Goal: Information Seeking & Learning: Check status

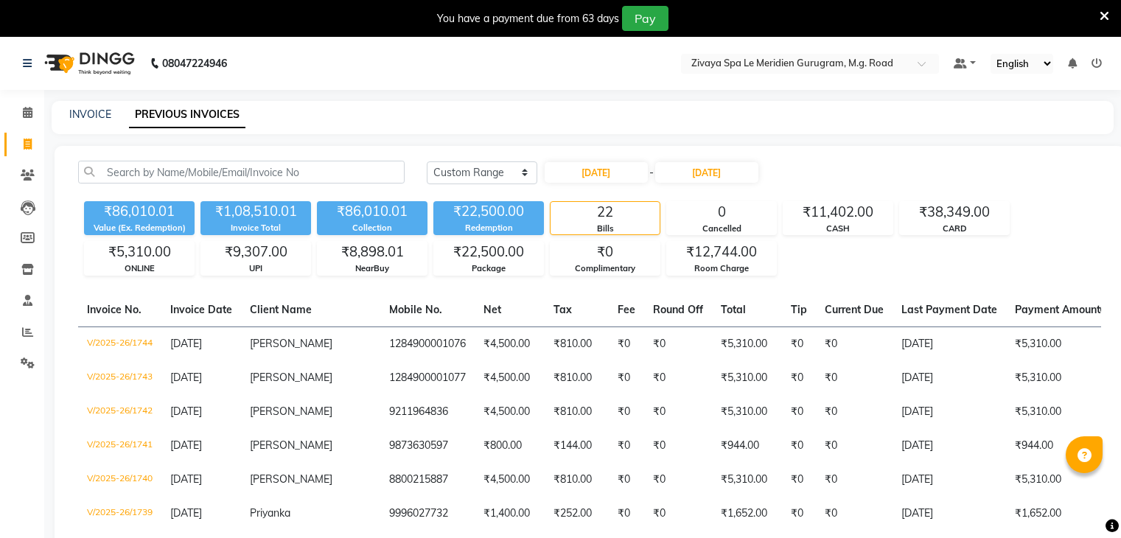
select select "range"
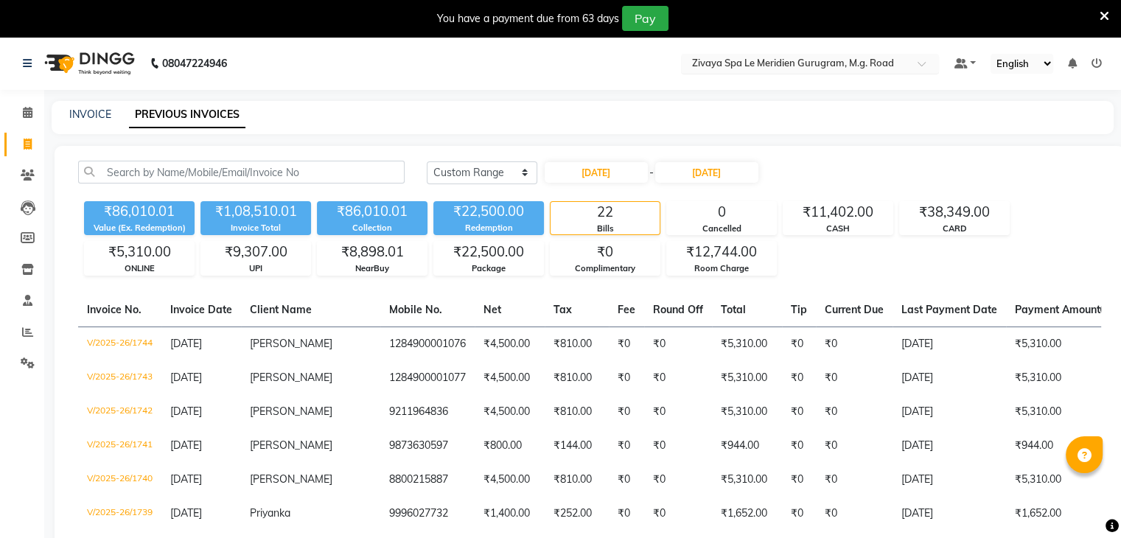
click at [746, 67] on input "text" at bounding box center [795, 64] width 214 height 15
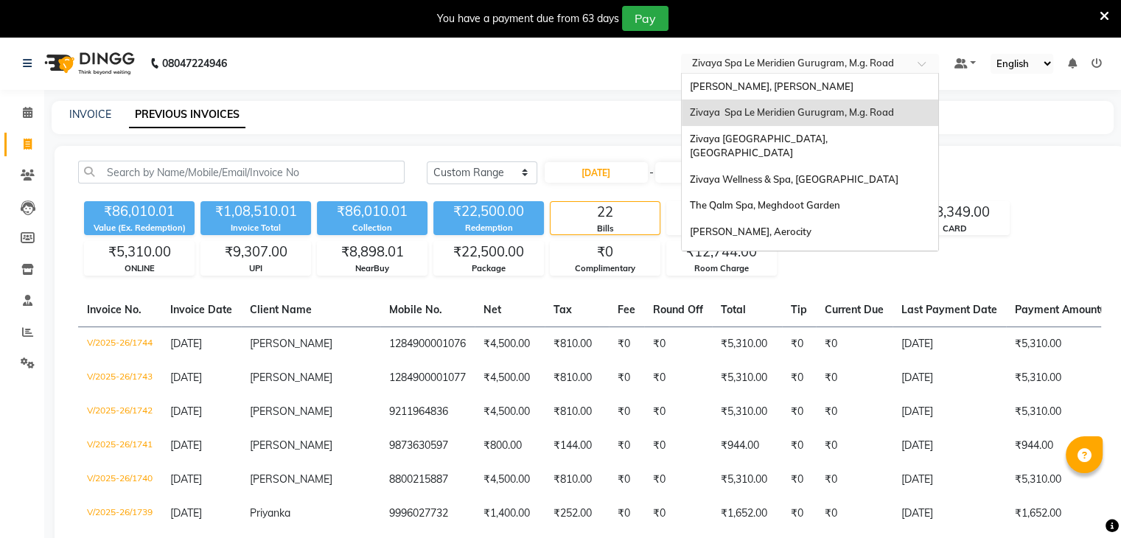
click at [772, 110] on span "Zivaya Spa Le Meridien Gurugram, M.g. Road" at bounding box center [791, 112] width 204 height 12
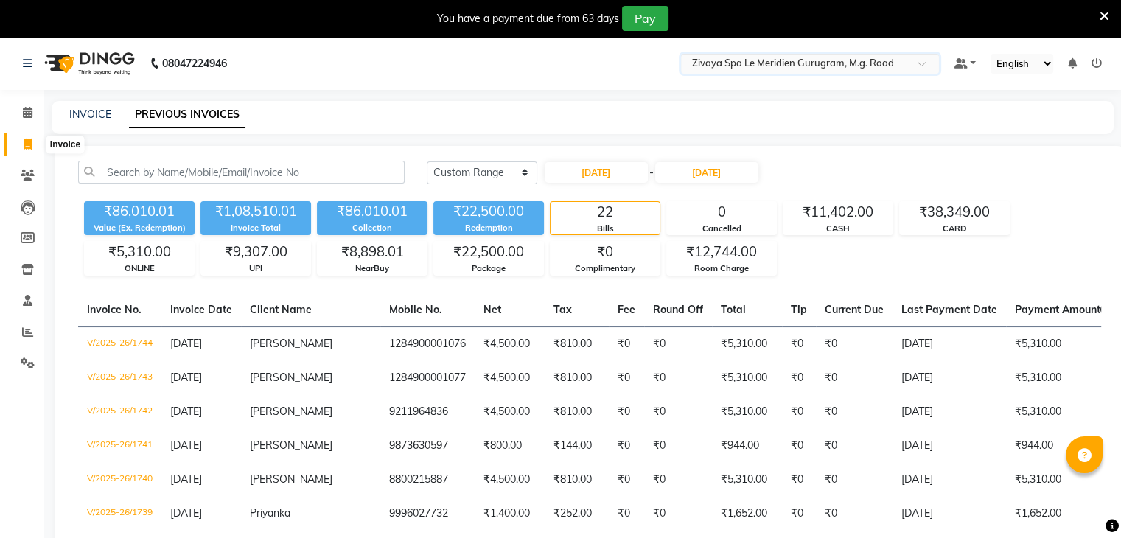
click at [21, 142] on span at bounding box center [28, 144] width 26 height 17
select select "service"
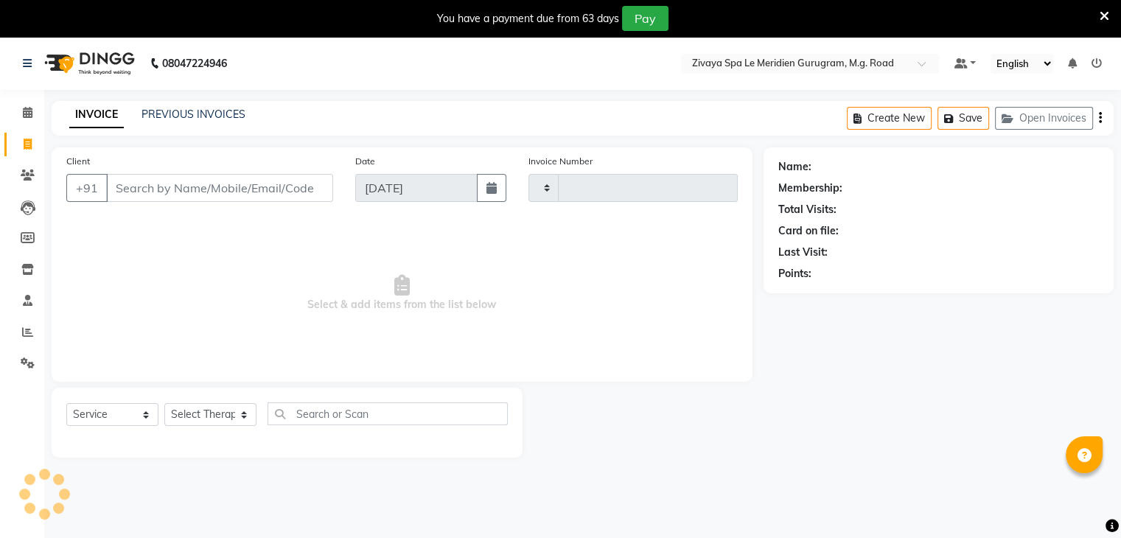
type input "1805"
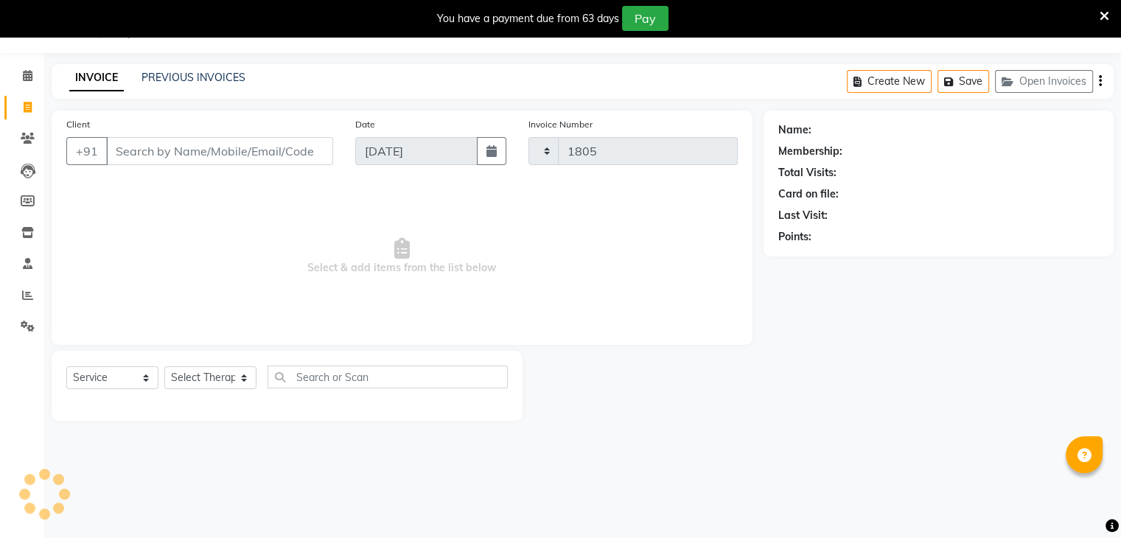
select select "6503"
click at [234, 71] on link "PREVIOUS INVOICES" at bounding box center [194, 77] width 104 height 13
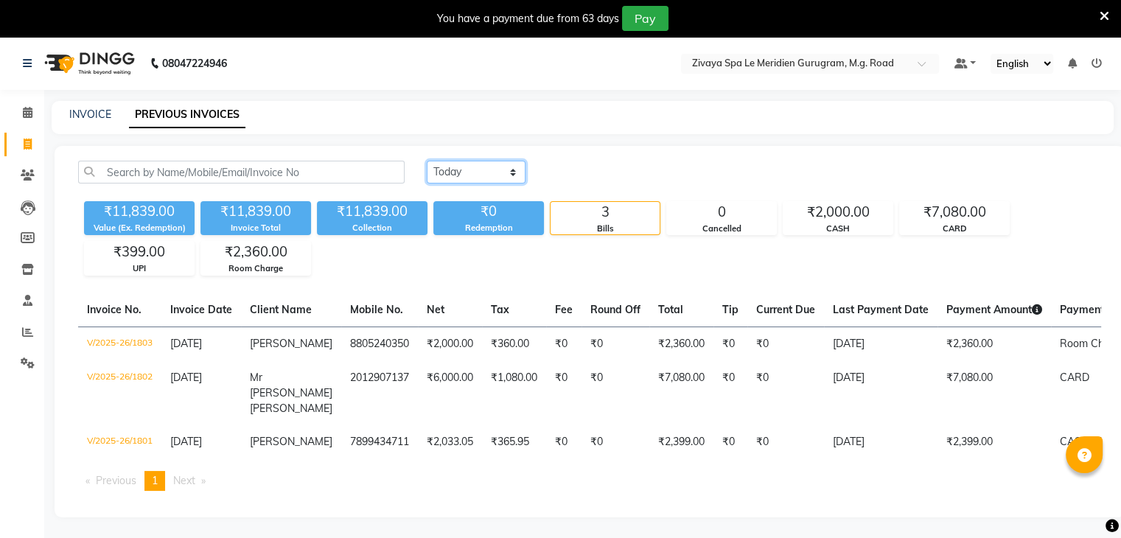
click at [494, 174] on select "[DATE] [DATE] Custom Range" at bounding box center [476, 172] width 99 height 23
click at [489, 170] on select "[DATE] [DATE] Custom Range" at bounding box center [476, 172] width 99 height 23
select select "range"
click at [427, 161] on select "[DATE] [DATE] Custom Range" at bounding box center [476, 172] width 99 height 23
click at [615, 170] on input "[DATE]" at bounding box center [596, 172] width 103 height 21
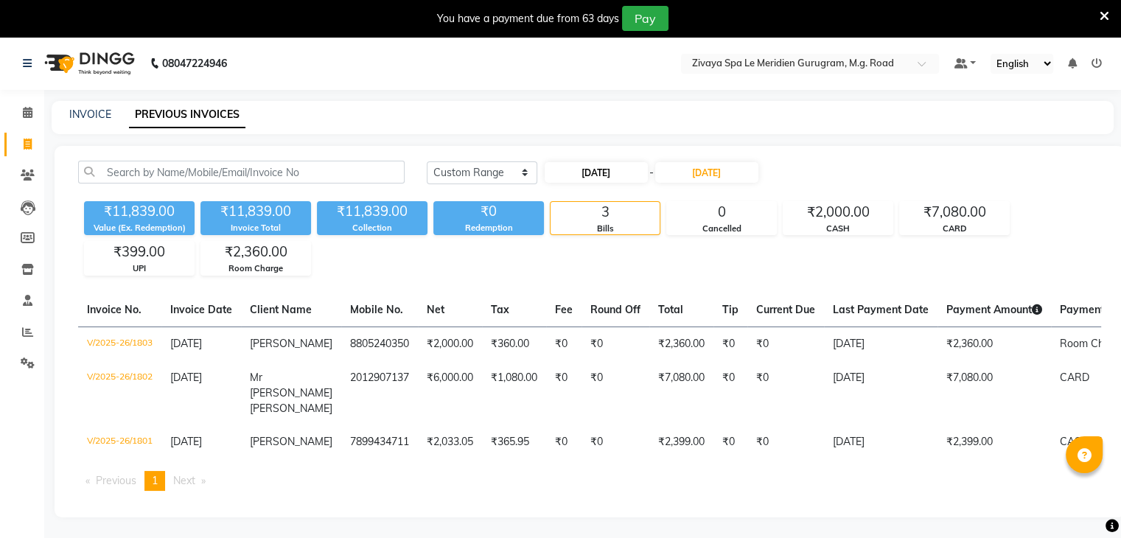
select select "9"
select select "2025"
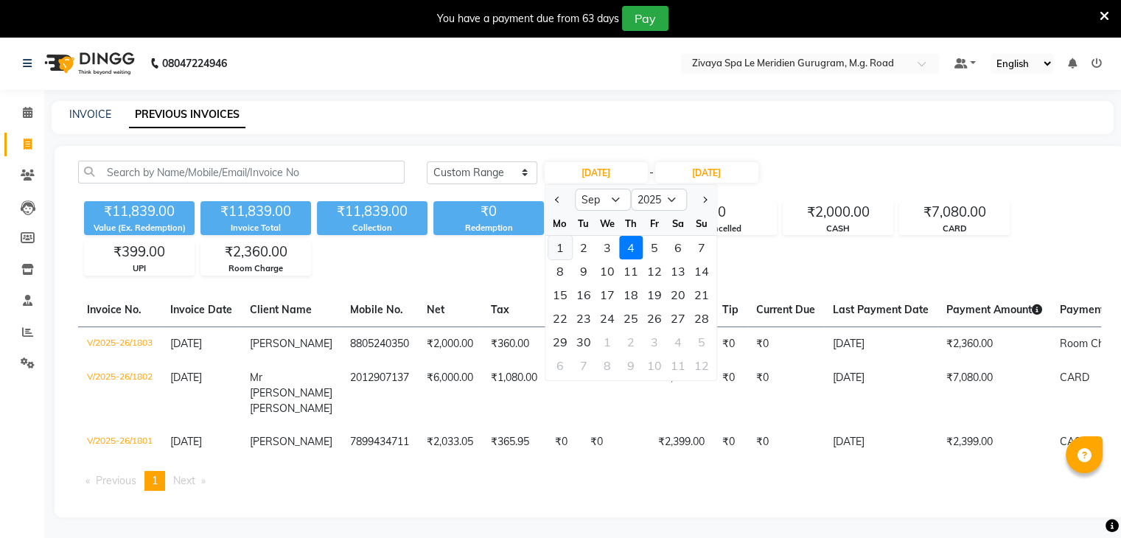
click at [564, 248] on div "1" at bounding box center [560, 248] width 24 height 24
type input "[DATE]"
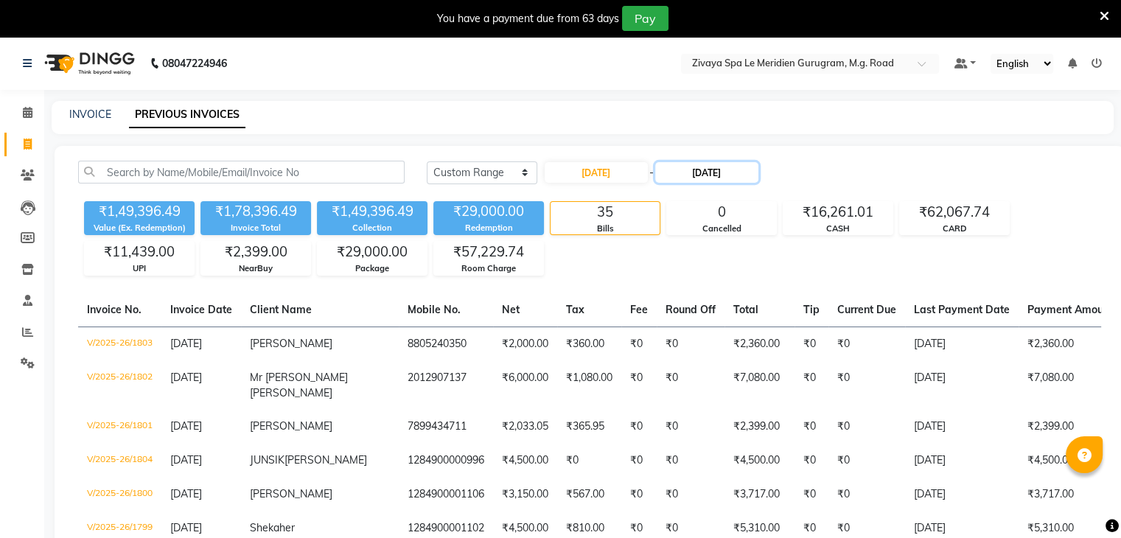
click at [704, 170] on input "[DATE]" at bounding box center [706, 172] width 103 height 21
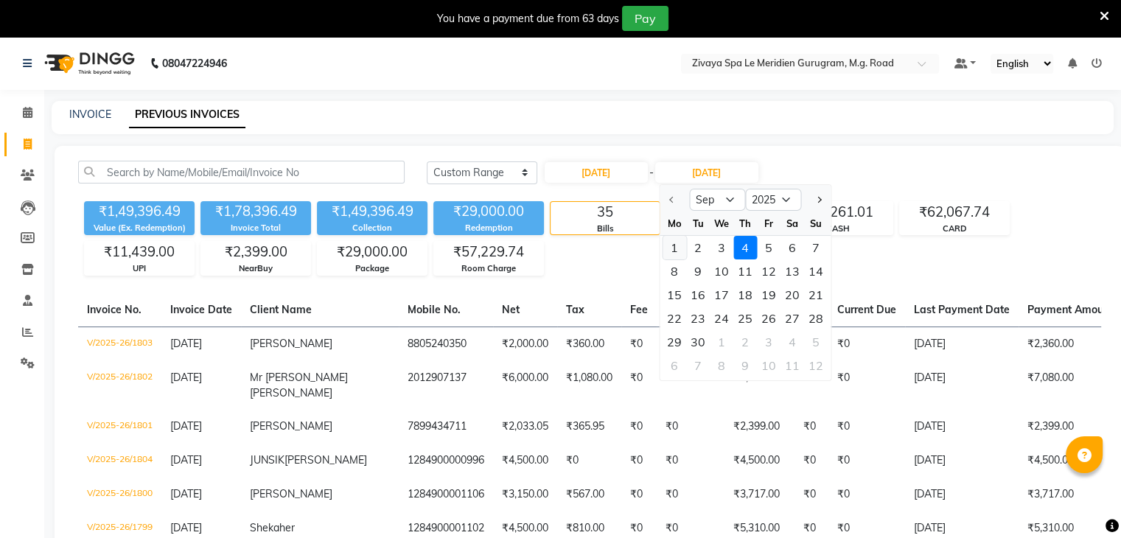
click at [674, 250] on div "1" at bounding box center [675, 248] width 24 height 24
type input "01-09-2025"
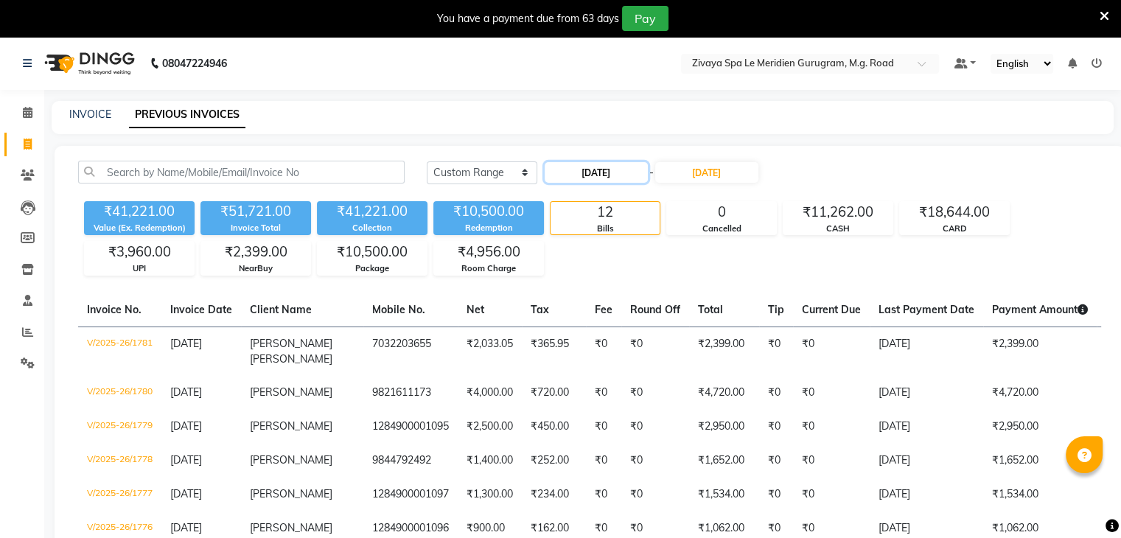
click at [585, 173] on input "01-09-2025" at bounding box center [596, 172] width 103 height 21
select select "9"
select select "2025"
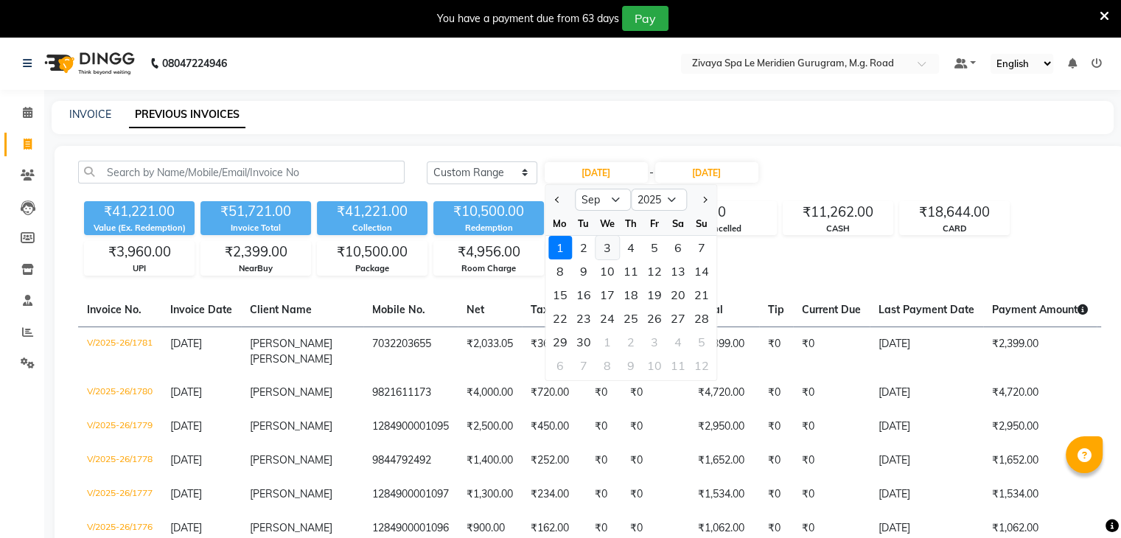
click at [607, 251] on div "3" at bounding box center [608, 248] width 24 height 24
type input "03-09-2025"
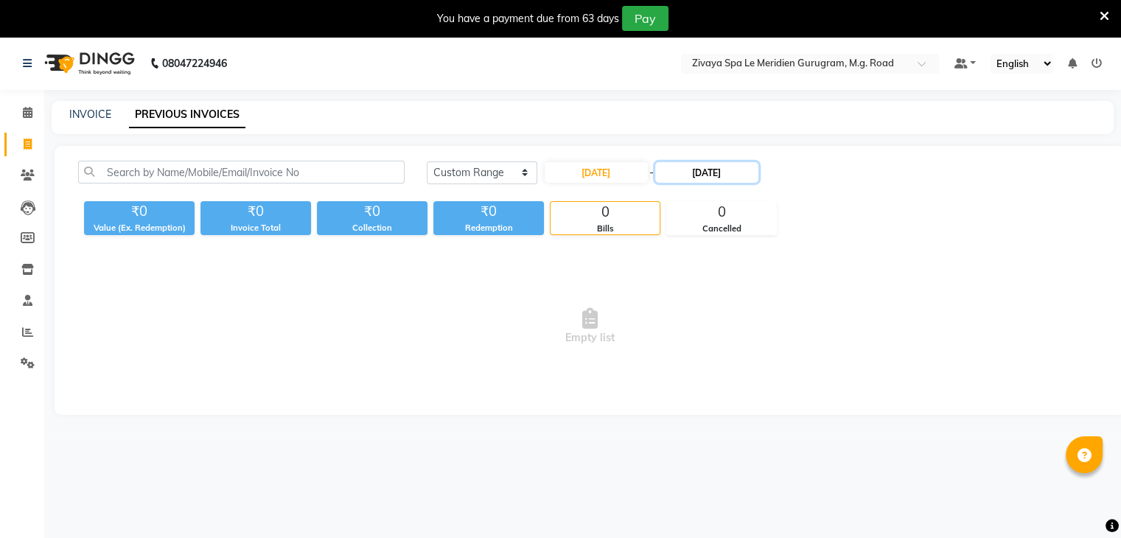
click at [721, 179] on input "01-09-2025" at bounding box center [706, 172] width 103 height 21
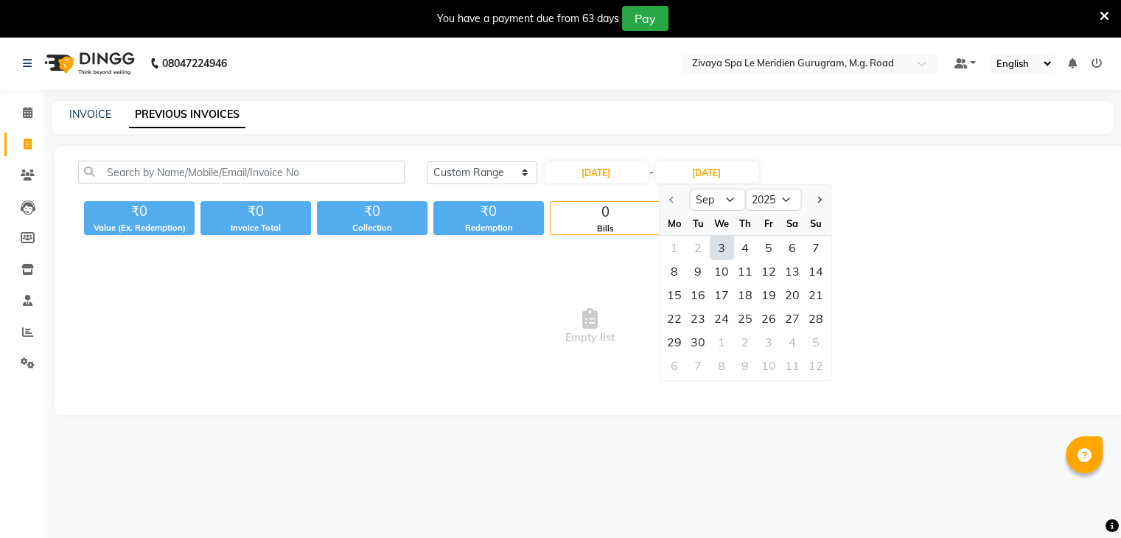
click at [725, 245] on div "3" at bounding box center [722, 248] width 24 height 24
type input "03-09-2025"
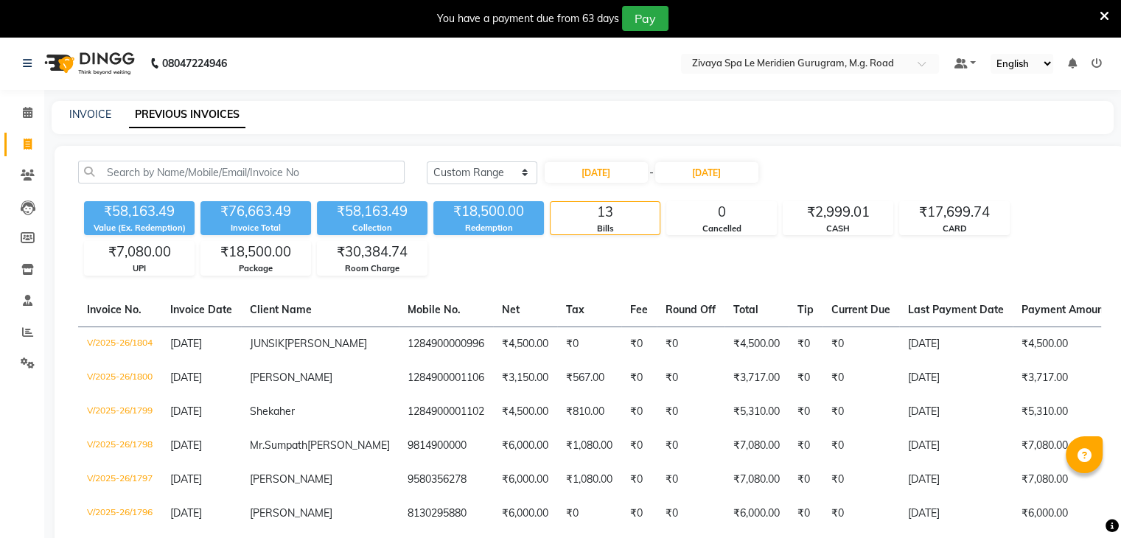
click at [613, 184] on div "03-09-2025 - 03-09-2025" at bounding box center [651, 173] width 217 height 24
click at [614, 175] on input "03-09-2025" at bounding box center [596, 172] width 103 height 21
select select "9"
select select "2025"
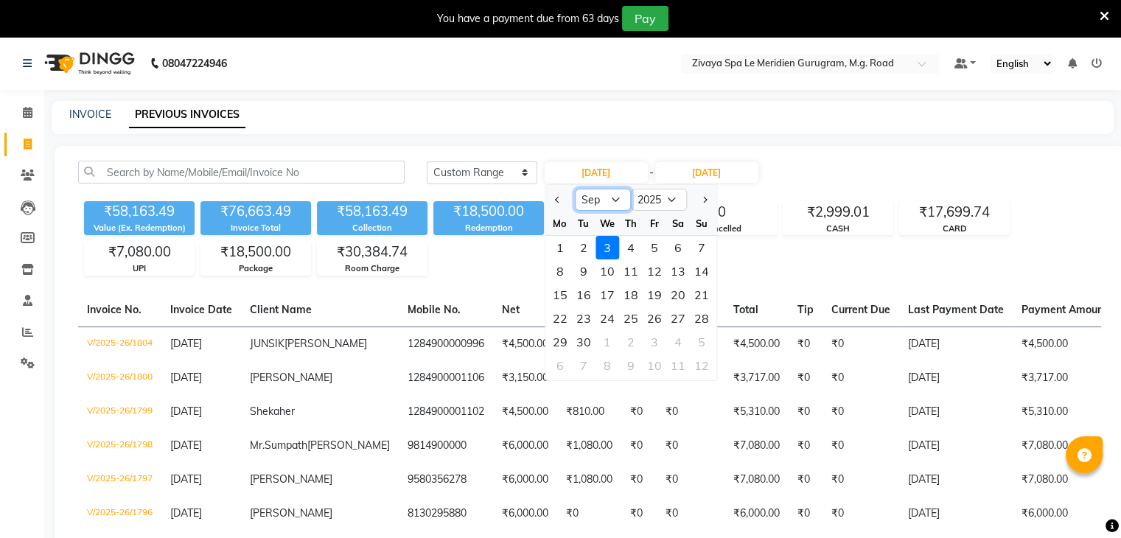
click at [584, 198] on select "Jan Feb Mar Apr May Jun Jul Aug Sep Oct Nov Dec" at bounding box center [603, 200] width 56 height 22
select select "8"
click at [575, 189] on select "Jan Feb Mar Apr May Jun Jul Aug Sep Oct Nov Dec" at bounding box center [603, 200] width 56 height 22
click at [681, 341] on div "30" at bounding box center [678, 342] width 24 height 24
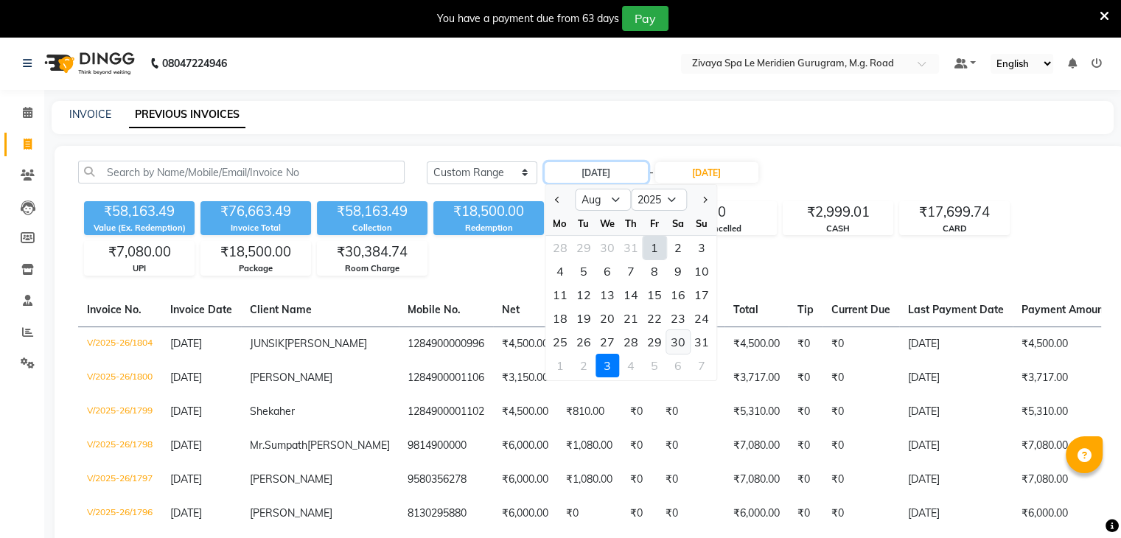
type input "[DATE]"
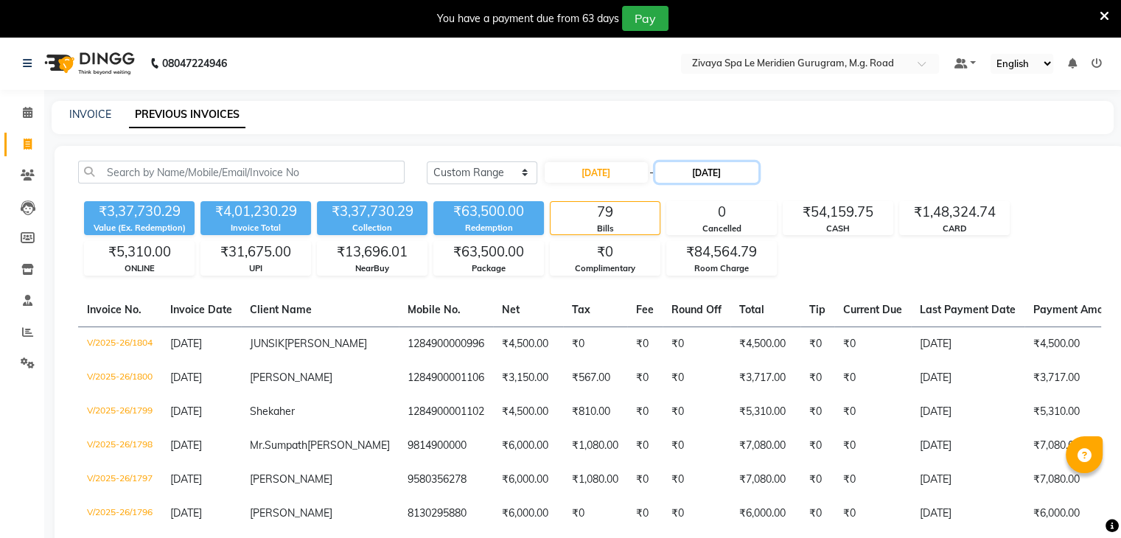
click at [731, 172] on input "03-09-2025" at bounding box center [706, 172] width 103 height 21
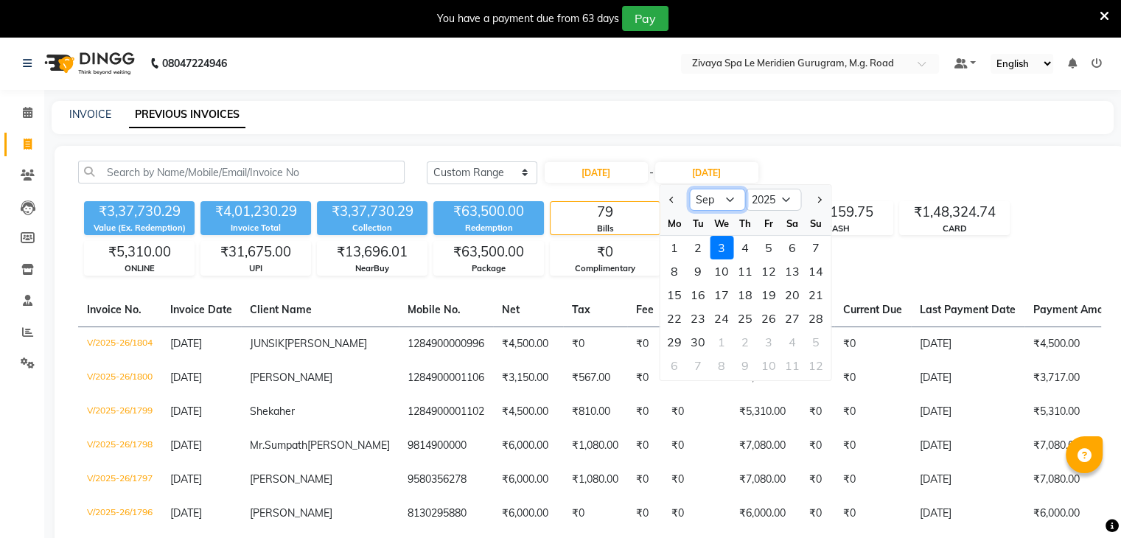
click at [705, 204] on select "Aug Sep Oct Nov Dec" at bounding box center [717, 200] width 56 height 22
select select "8"
click at [689, 189] on select "Aug Sep Oct Nov Dec" at bounding box center [717, 200] width 56 height 22
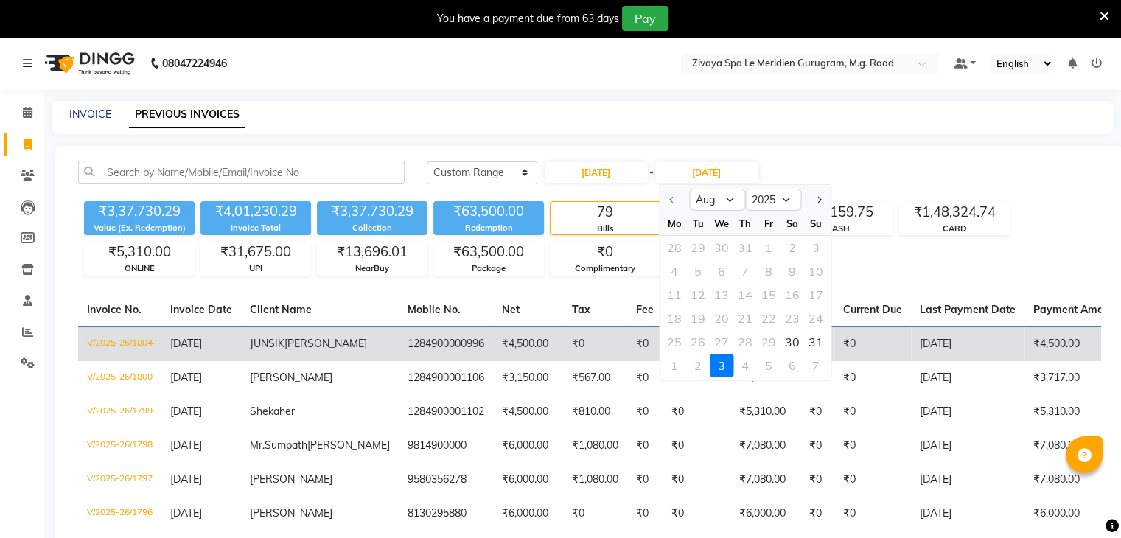
click at [791, 341] on div "30" at bounding box center [793, 342] width 24 height 24
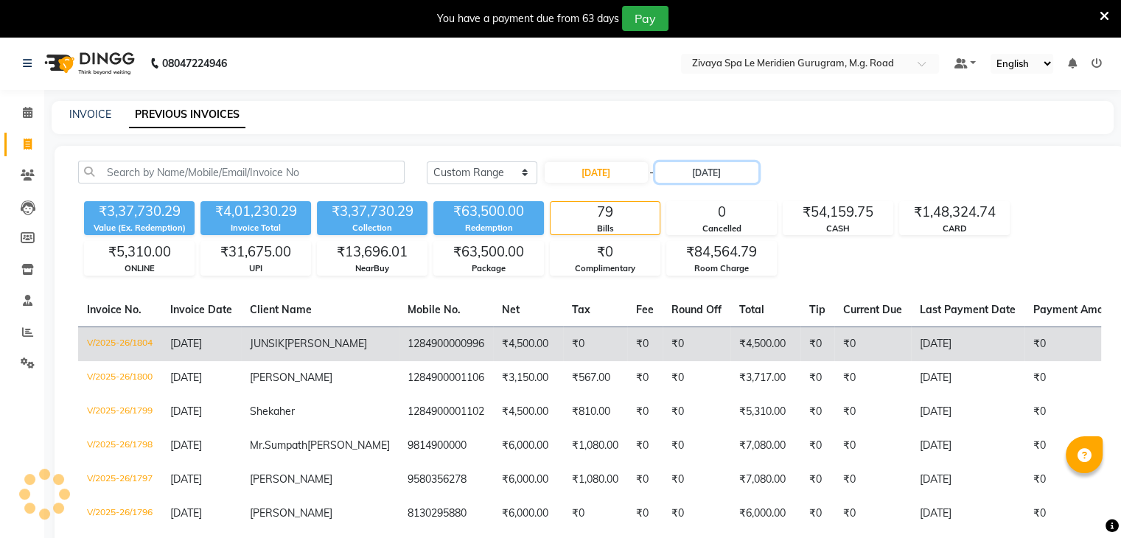
type input "[DATE]"
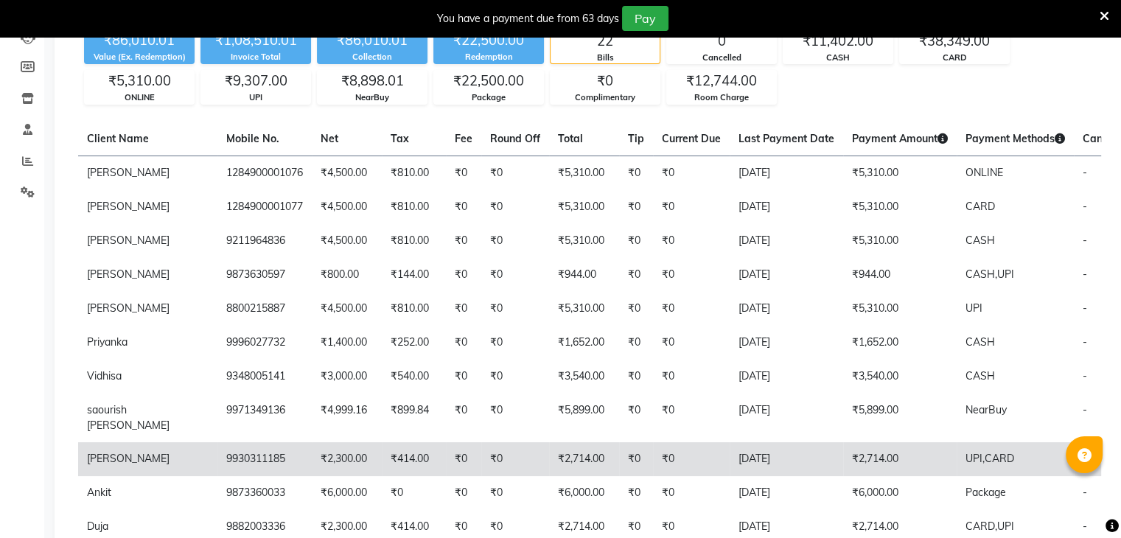
scroll to position [24, 0]
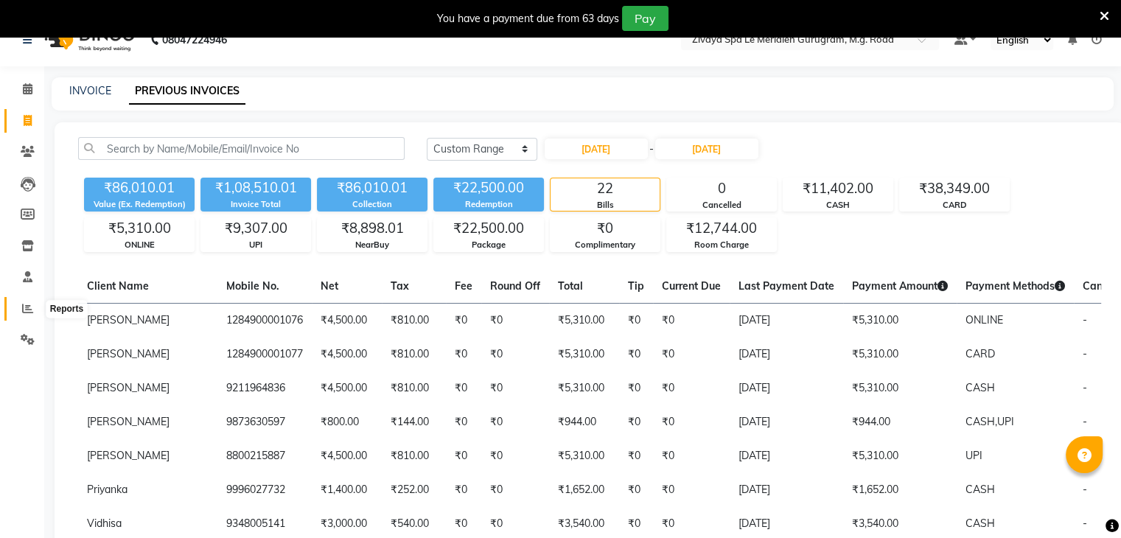
click at [30, 310] on icon at bounding box center [27, 308] width 11 height 11
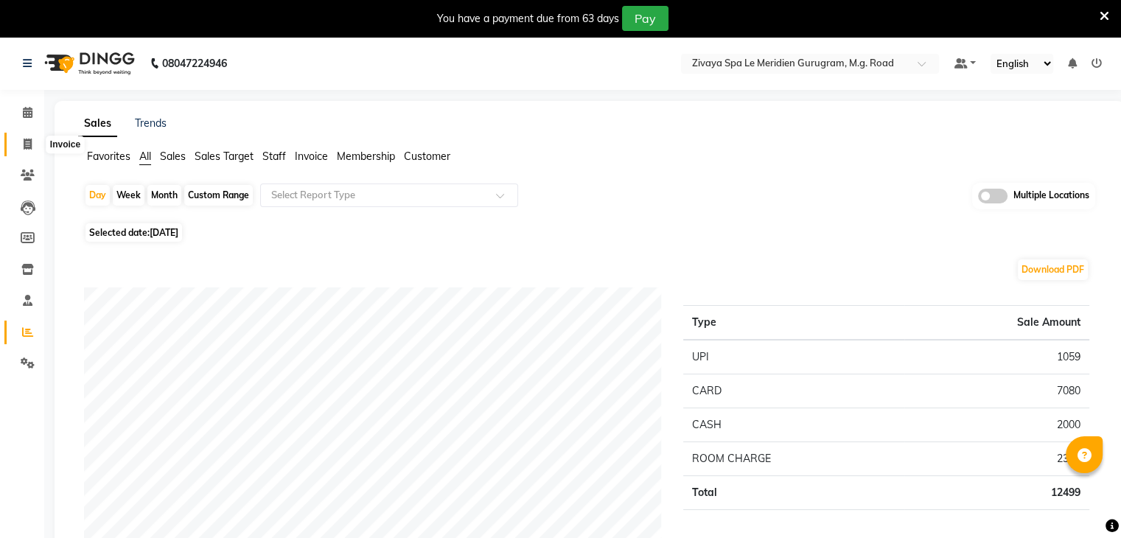
click at [27, 144] on icon at bounding box center [28, 144] width 8 height 11
select select "service"
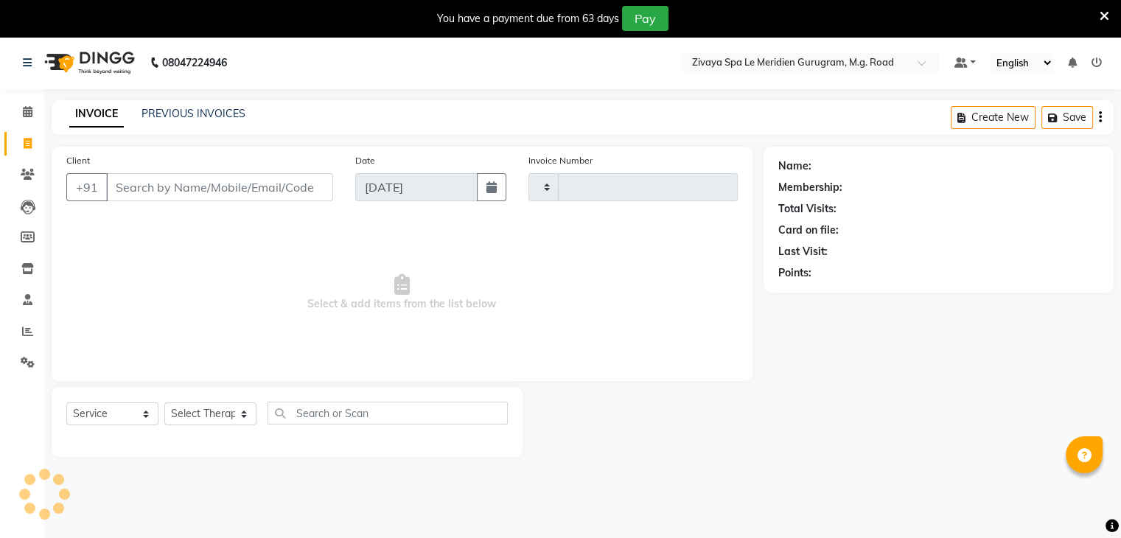
type input "1806"
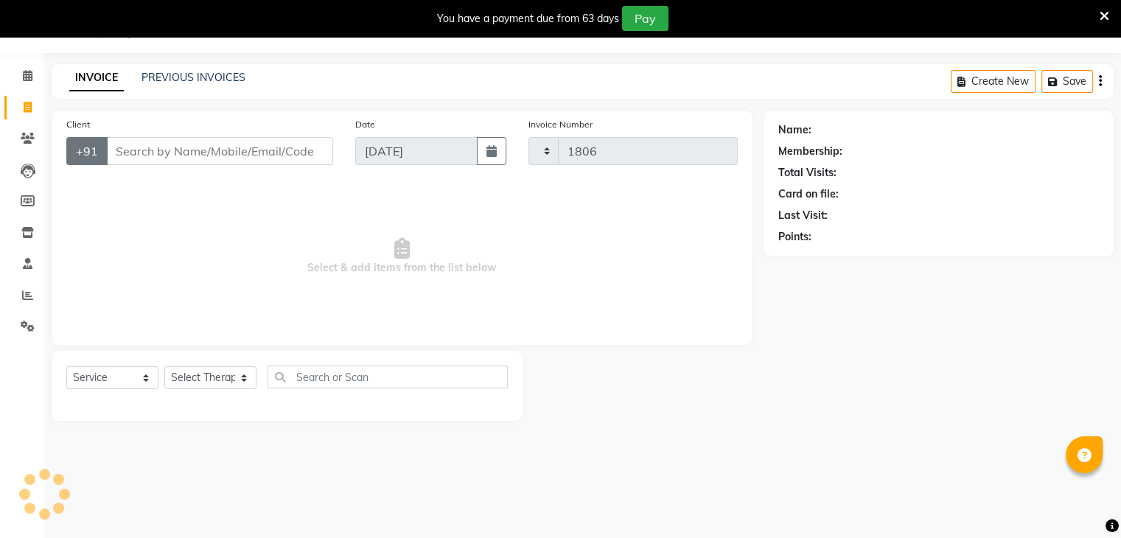
select select "6503"
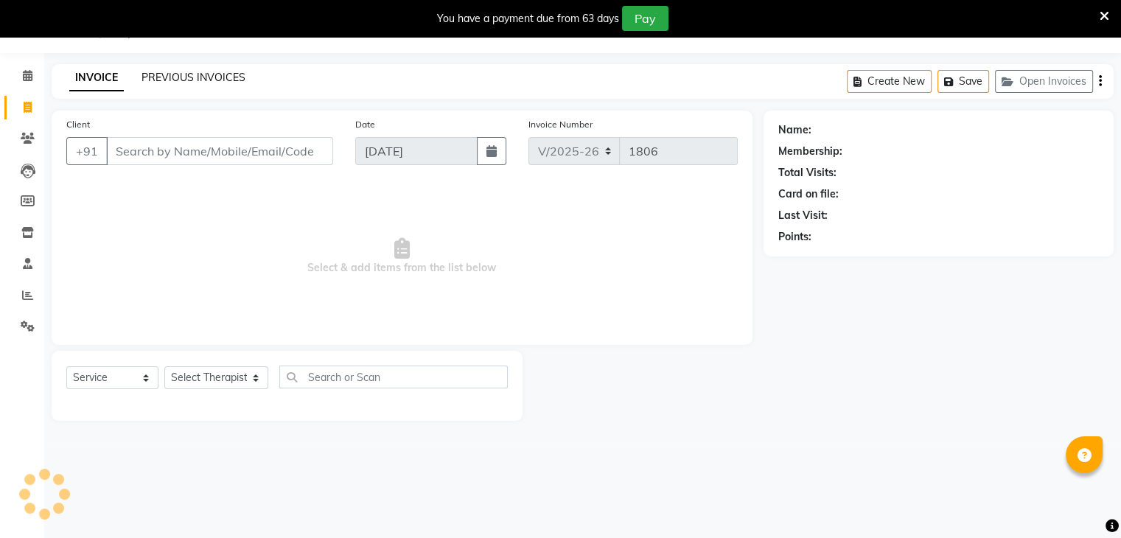
click at [212, 77] on link "PREVIOUS INVOICES" at bounding box center [194, 77] width 104 height 13
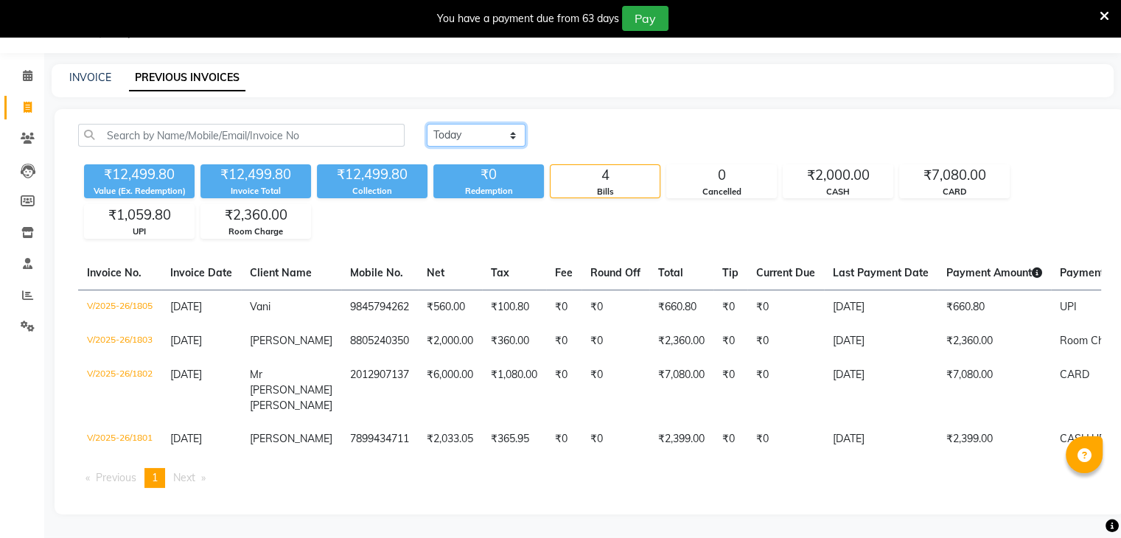
click at [464, 139] on select "Today Yesterday Custom Range" at bounding box center [476, 135] width 99 height 23
select select "range"
click at [427, 124] on select "Today Yesterday Custom Range" at bounding box center [476, 135] width 99 height 23
click at [619, 131] on input "04-09-2025" at bounding box center [596, 135] width 103 height 21
select select "9"
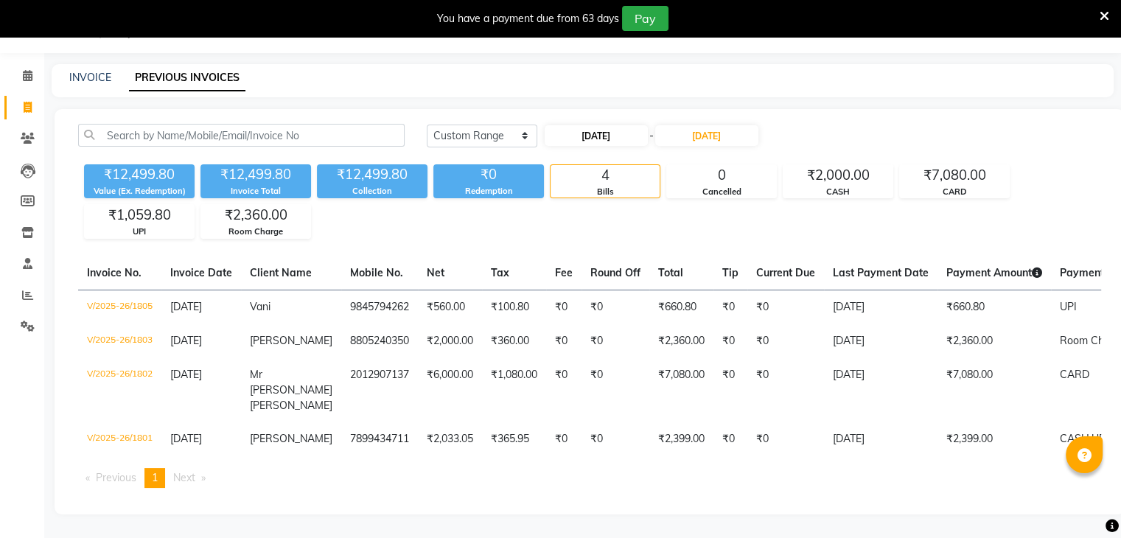
select select "2025"
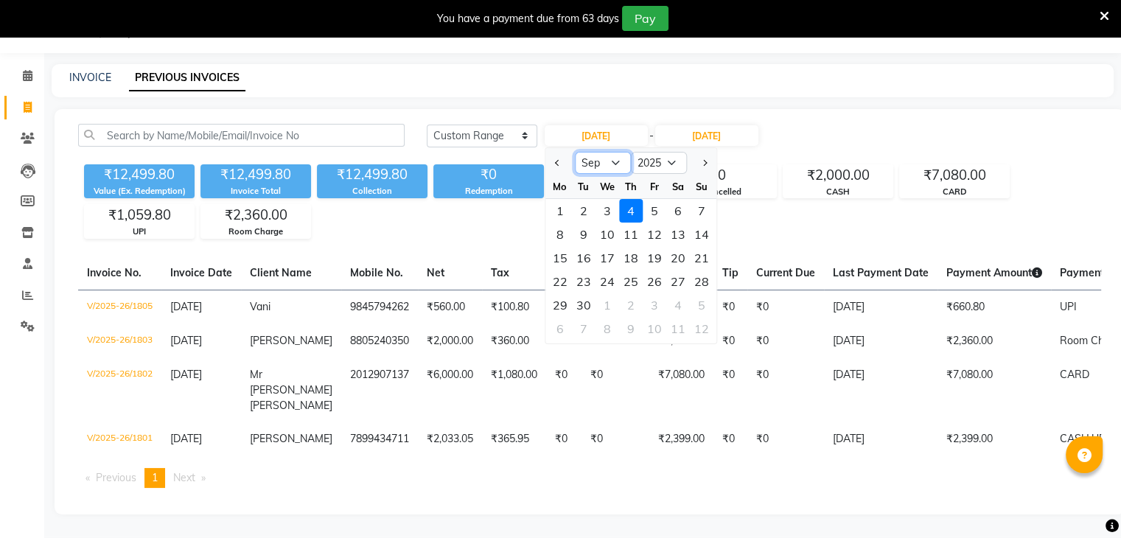
click at [611, 163] on select "Jan Feb Mar Apr May Jun Jul Aug Sep Oct Nov Dec" at bounding box center [603, 163] width 56 height 22
select select "8"
click at [575, 152] on select "Jan Feb Mar Apr May Jun Jul Aug Sep Oct Nov Dec" at bounding box center [603, 163] width 56 height 22
click at [702, 307] on div "31" at bounding box center [702, 305] width 24 height 24
type input "31-08-2025"
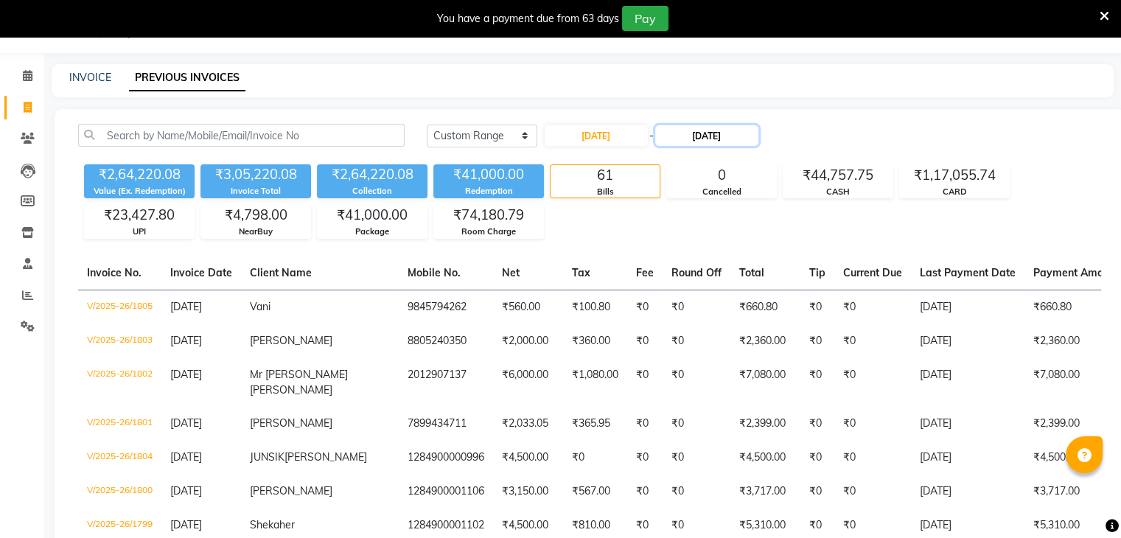
click at [730, 139] on input "04-09-2025" at bounding box center [706, 135] width 103 height 21
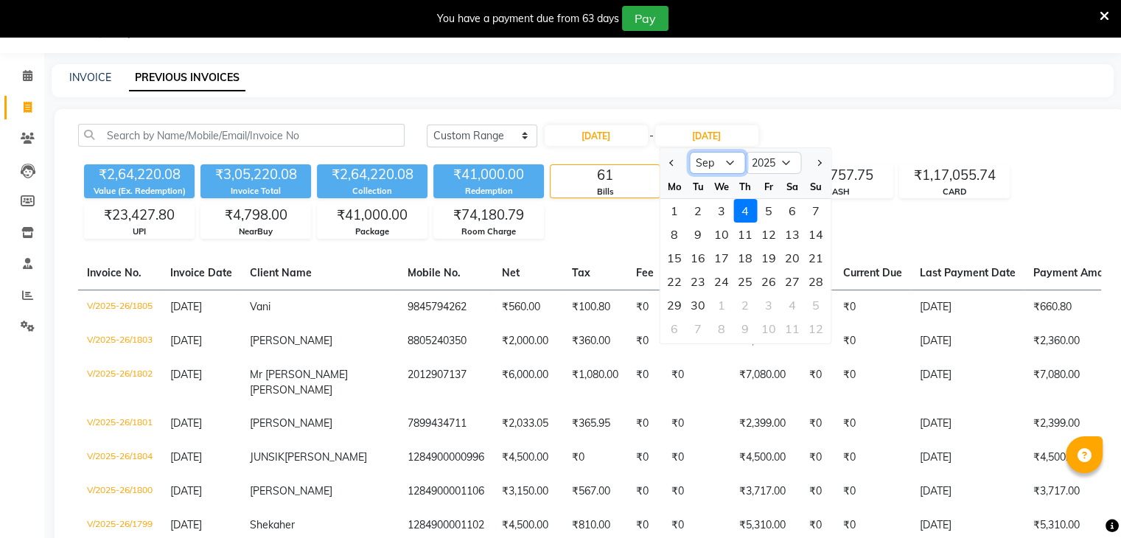
click at [713, 165] on select "Aug Sep Oct Nov Dec" at bounding box center [717, 163] width 56 height 22
select select "8"
click at [689, 152] on select "Aug Sep Oct Nov Dec" at bounding box center [717, 163] width 56 height 22
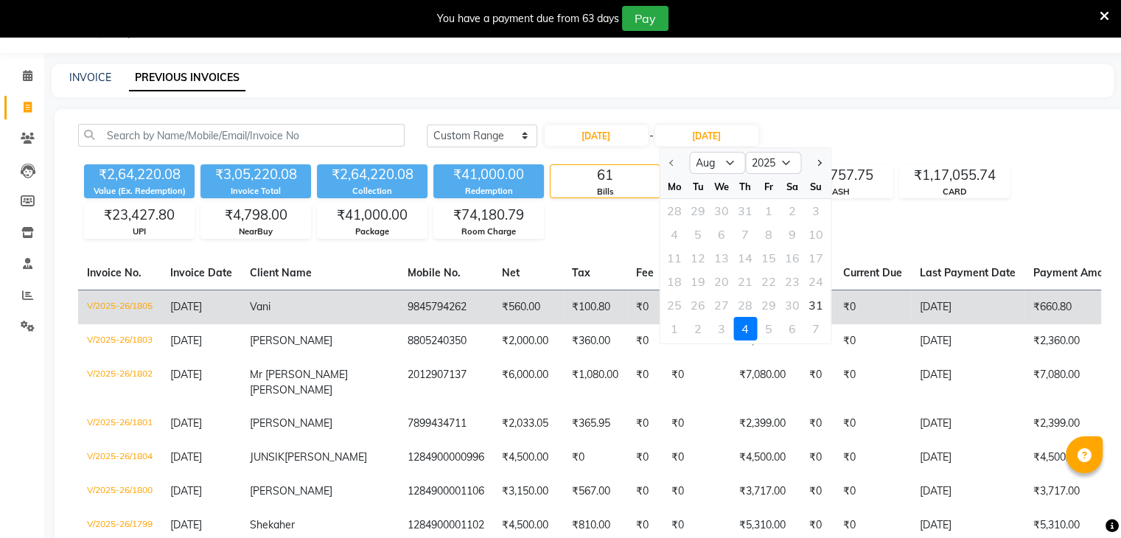
click at [817, 301] on div "31" at bounding box center [816, 305] width 24 height 24
type input "31-08-2025"
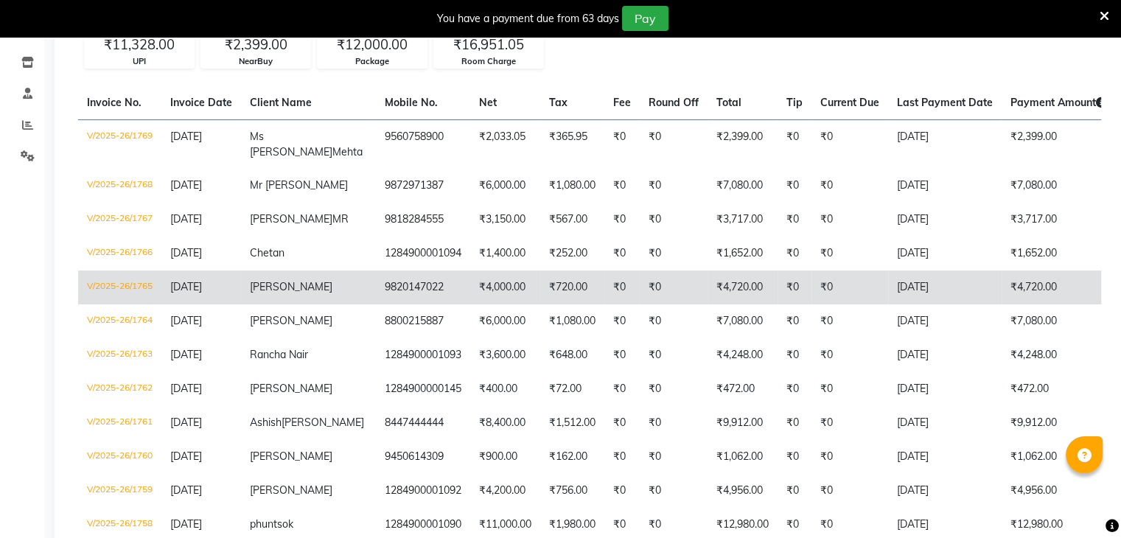
scroll to position [141, 0]
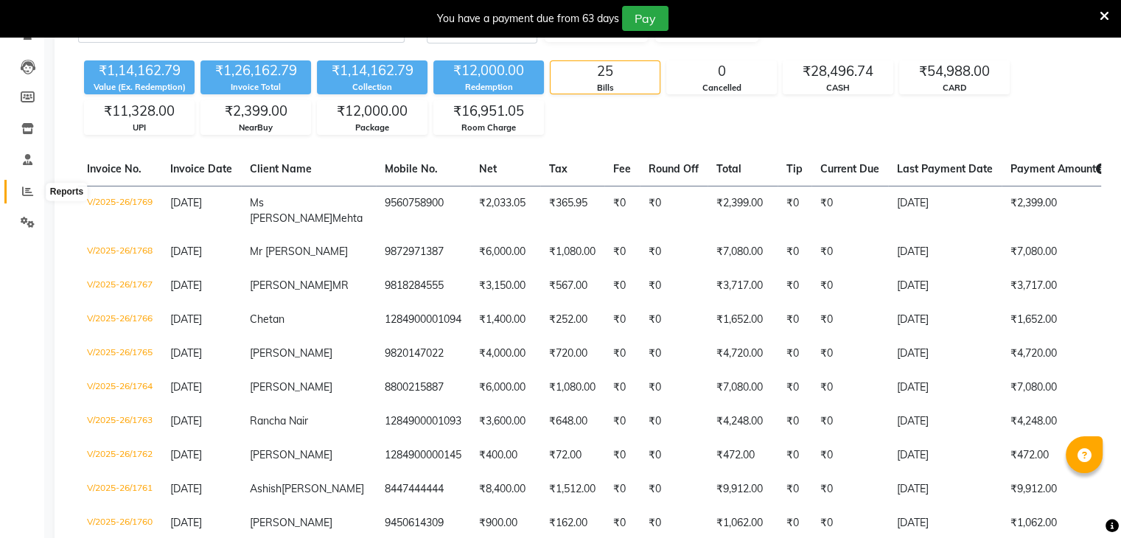
click at [31, 195] on icon at bounding box center [27, 191] width 11 height 11
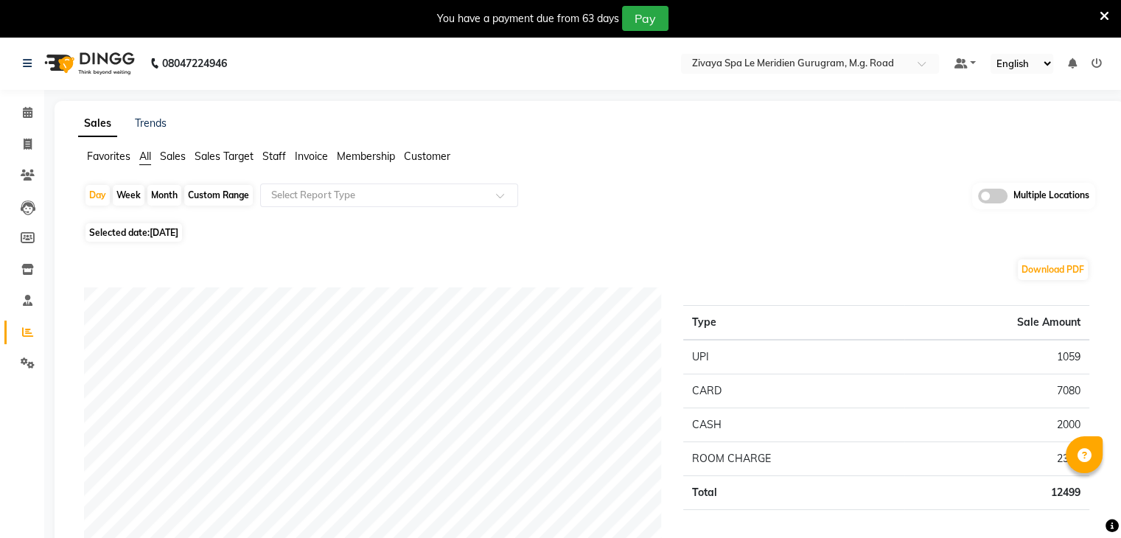
click at [178, 234] on span "04-09-2025" at bounding box center [164, 232] width 29 height 11
select select "9"
select select "2025"
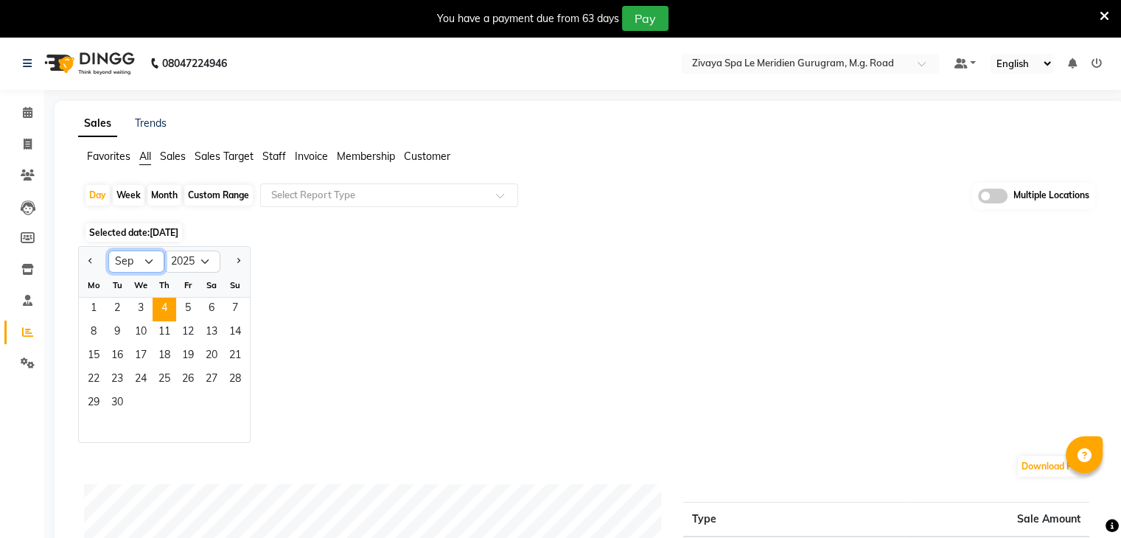
click at [142, 267] on select "Jan Feb Mar Apr May Jun Jul Aug Sep Oct Nov Dec" at bounding box center [136, 262] width 56 height 22
select select "8"
click at [108, 251] on select "Jan Feb Mar Apr May Jun Jul Aug Sep Oct Nov Dec" at bounding box center [136, 262] width 56 height 22
click at [232, 408] on span "31" at bounding box center [235, 404] width 24 height 24
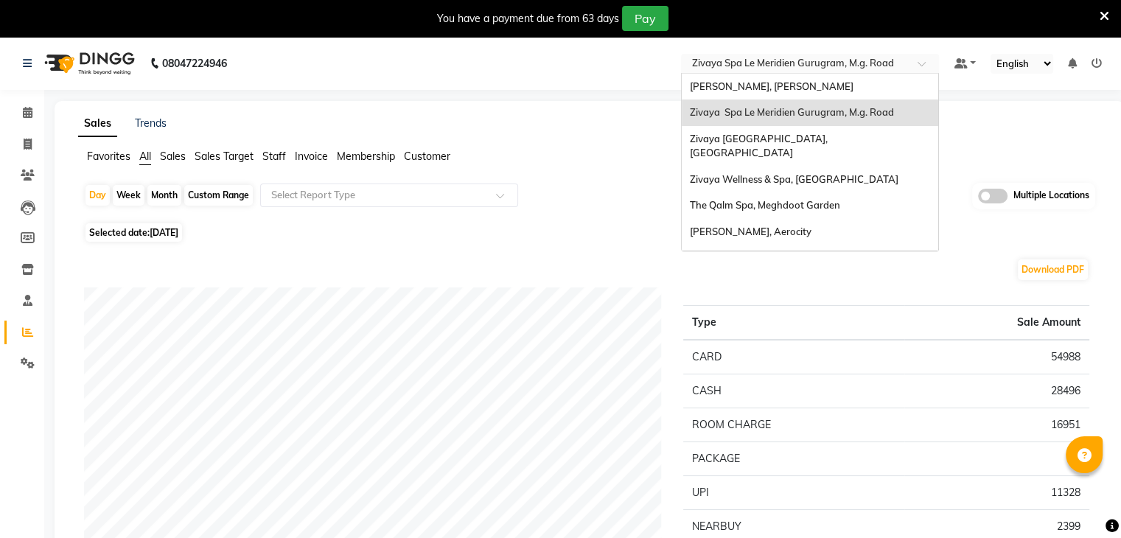
click at [877, 65] on input "text" at bounding box center [795, 64] width 214 height 15
click at [855, 173] on span "Zivaya Wellness & Spa, Ahmedabad Airport" at bounding box center [793, 179] width 209 height 12
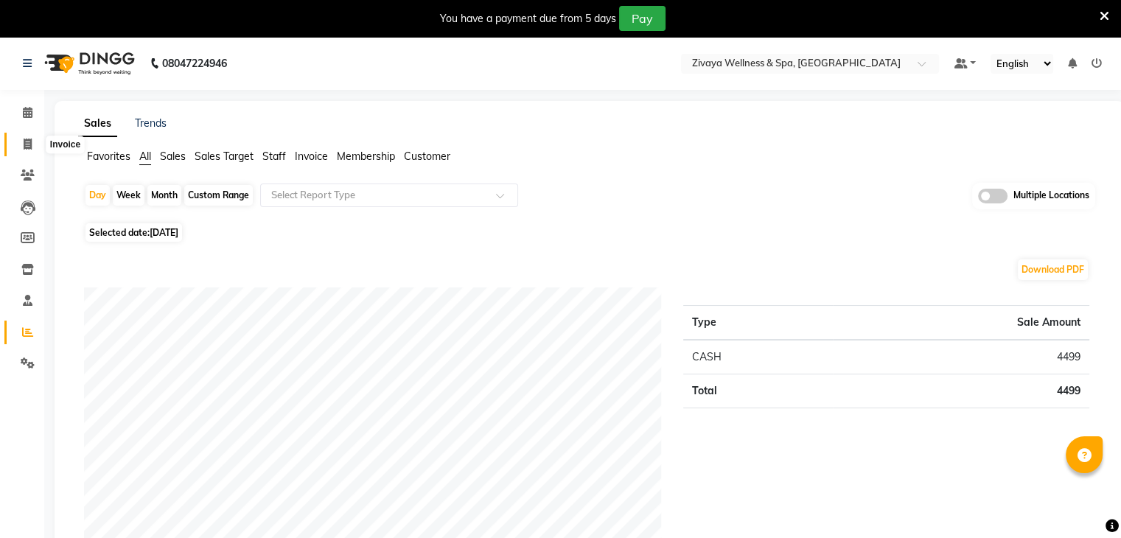
click at [25, 148] on icon at bounding box center [28, 144] width 8 height 11
select select "7070"
select select "service"
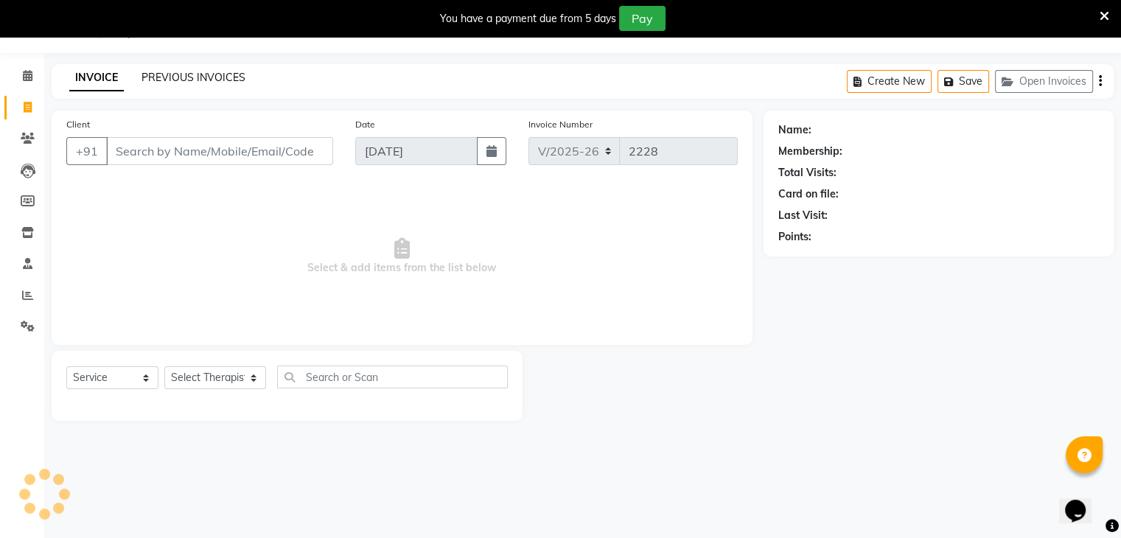
click at [213, 83] on link "PREVIOUS INVOICES" at bounding box center [194, 77] width 104 height 13
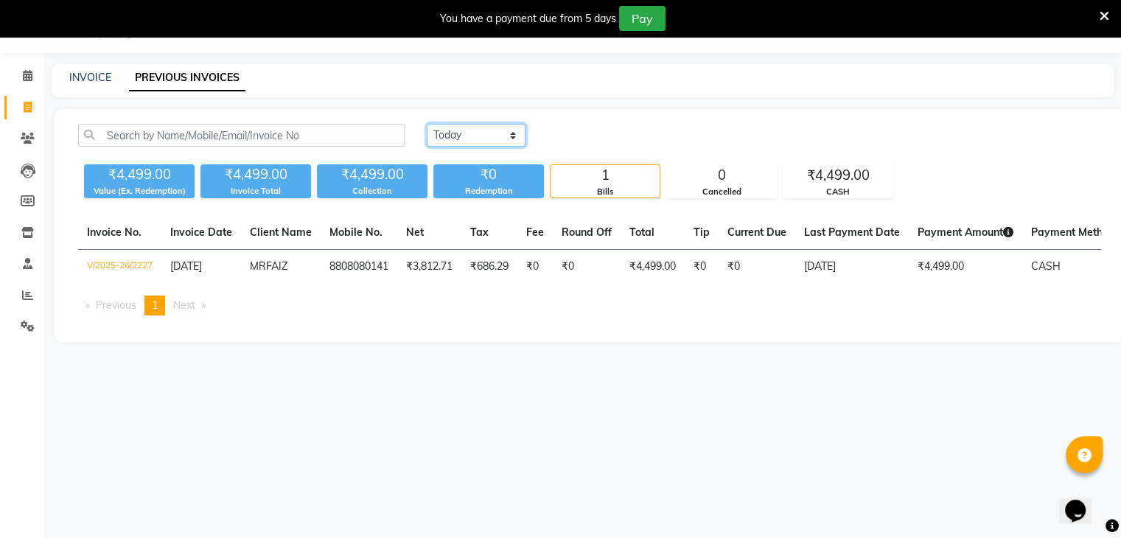
click at [481, 133] on select "[DATE] [DATE] Custom Range" at bounding box center [476, 135] width 99 height 23
select select "range"
click at [427, 124] on select "[DATE] [DATE] Custom Range" at bounding box center [476, 135] width 99 height 23
click at [597, 135] on input "[DATE]" at bounding box center [596, 135] width 103 height 21
select select "9"
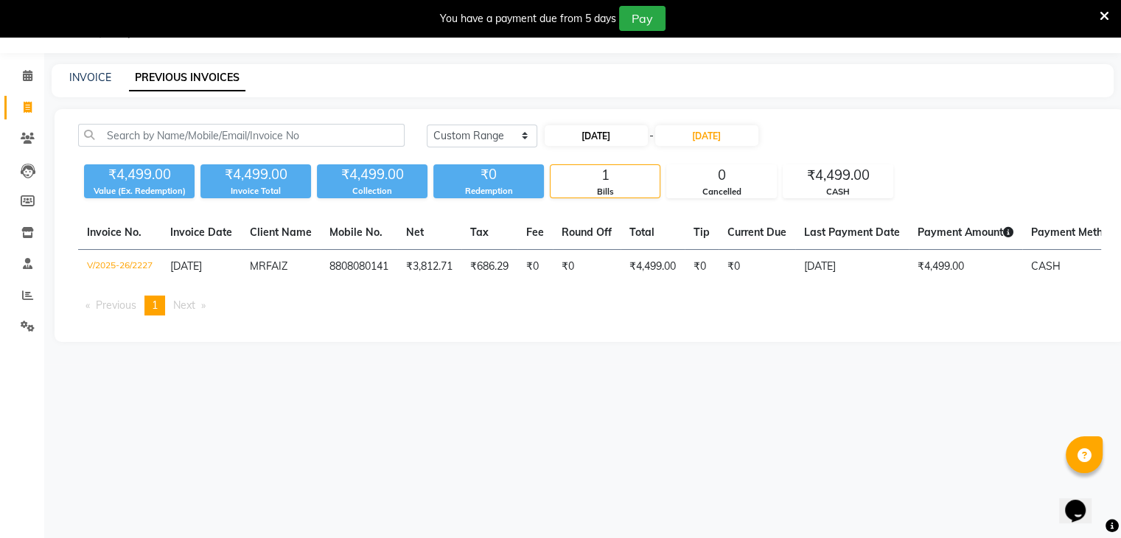
select select "2025"
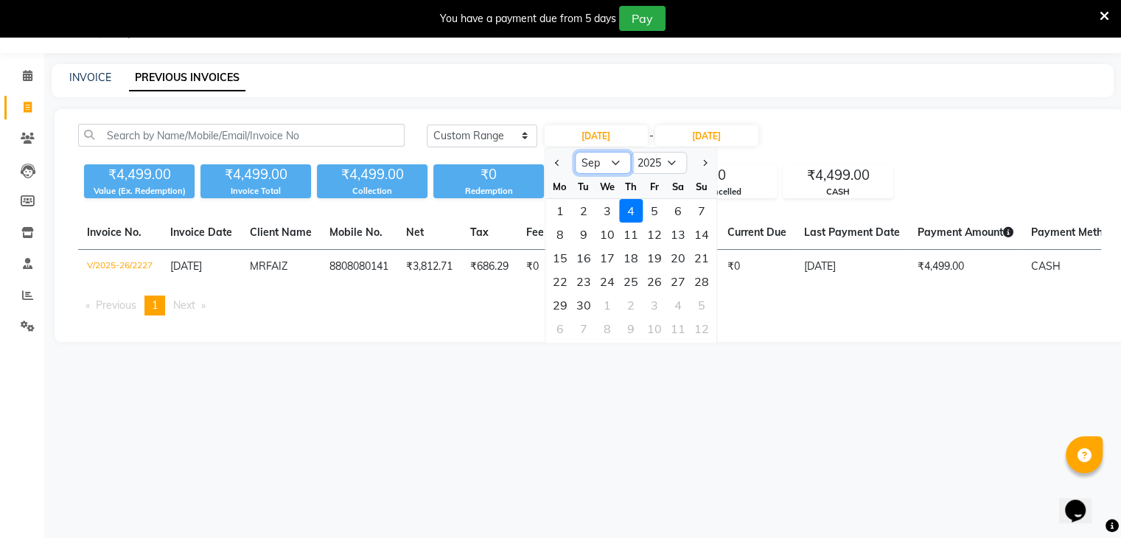
click at [614, 154] on select "Jan Feb Mar Apr May Jun [DATE] Aug Sep Oct Nov Dec" at bounding box center [603, 163] width 56 height 22
click at [575, 152] on select "Jan Feb Mar Apr May Jun [DATE] Aug Sep Oct Nov Dec" at bounding box center [603, 163] width 56 height 22
click at [604, 160] on select "Jan Feb Mar Apr May Jun [DATE] Aug Sep Oct Nov Dec" at bounding box center [603, 163] width 56 height 22
select select "8"
click at [575, 152] on select "Jan Feb Mar Apr May Jun [DATE] Aug Sep Oct Nov Dec" at bounding box center [603, 163] width 56 height 22
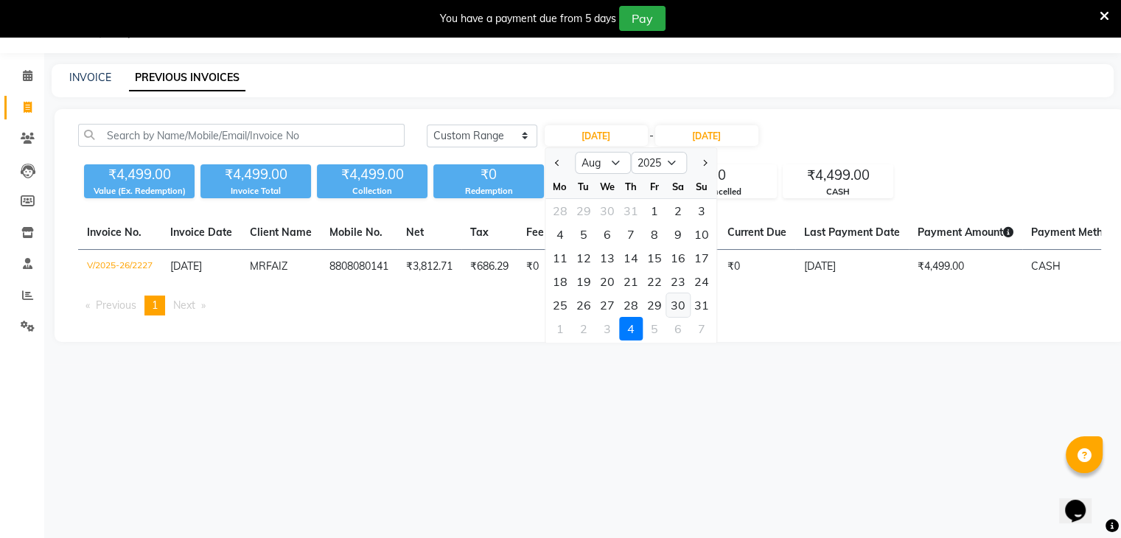
click at [670, 301] on div "30" at bounding box center [678, 305] width 24 height 24
type input "[DATE]"
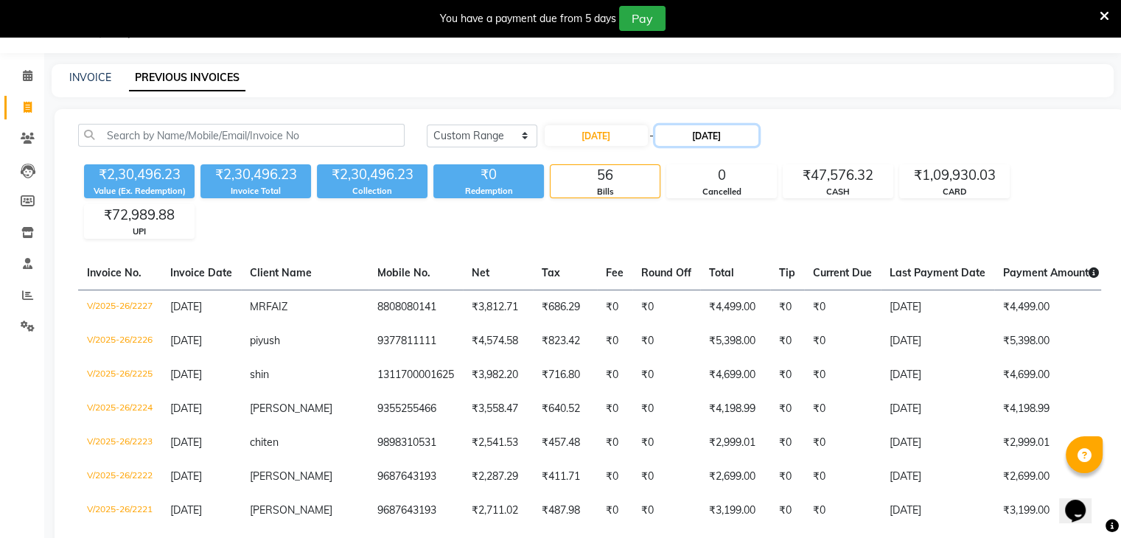
click at [701, 134] on input "[DATE]" at bounding box center [706, 135] width 103 height 21
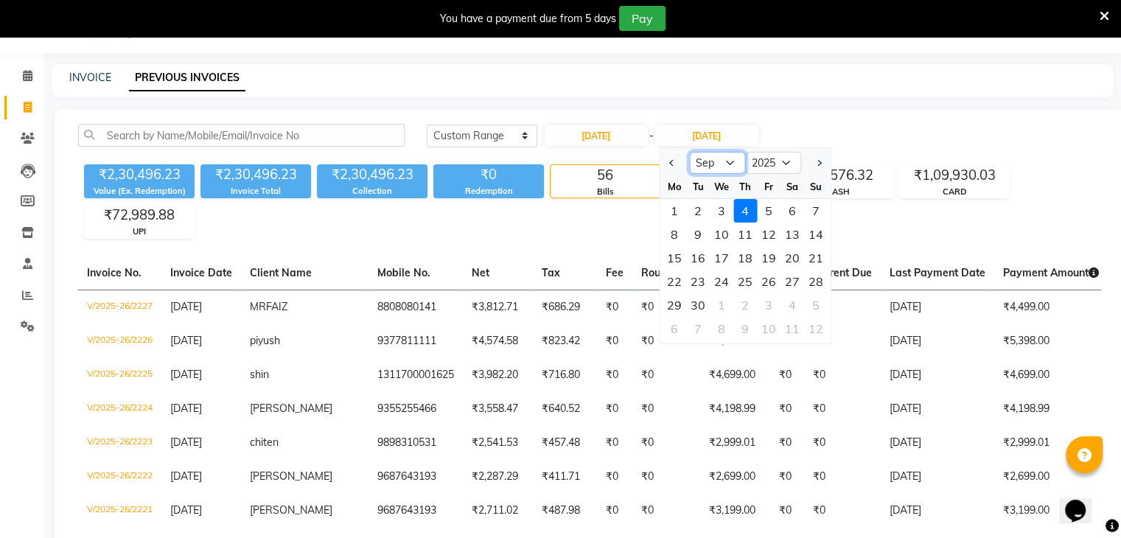
click at [728, 166] on select "Aug Sep Oct Nov Dec" at bounding box center [717, 163] width 56 height 22
select select "8"
click at [689, 152] on select "Aug Sep Oct Nov Dec" at bounding box center [717, 163] width 56 height 22
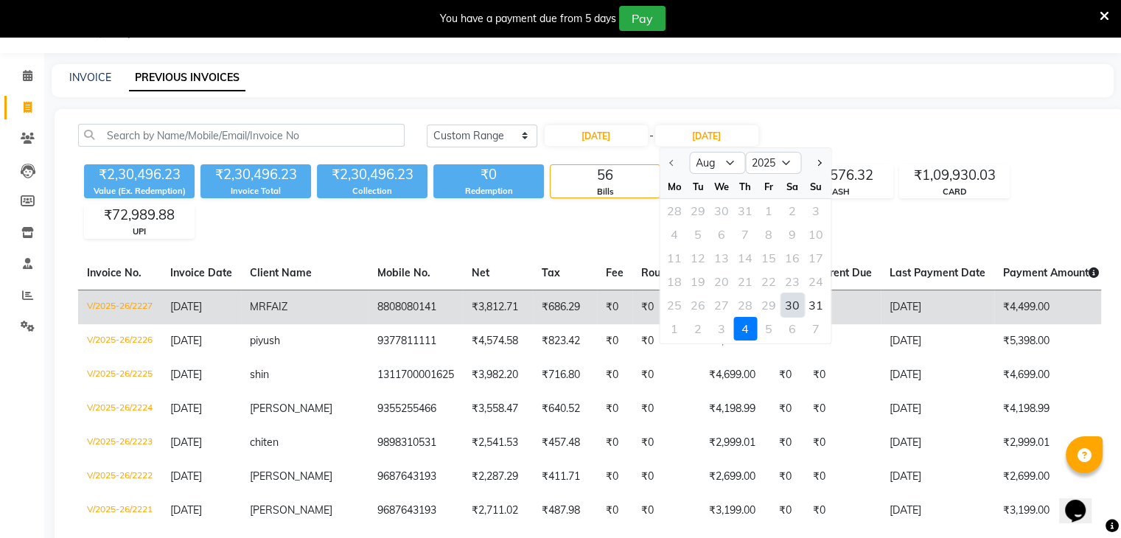
click at [789, 302] on div "30" at bounding box center [793, 305] width 24 height 24
type input "[DATE]"
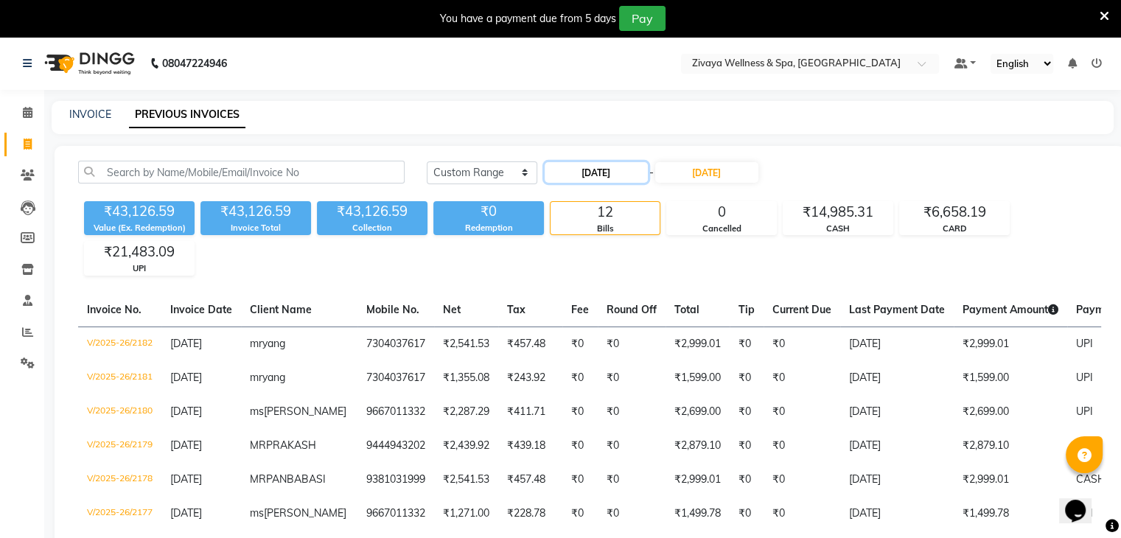
click at [602, 171] on input "[DATE]" at bounding box center [596, 172] width 103 height 21
select select "8"
select select "2025"
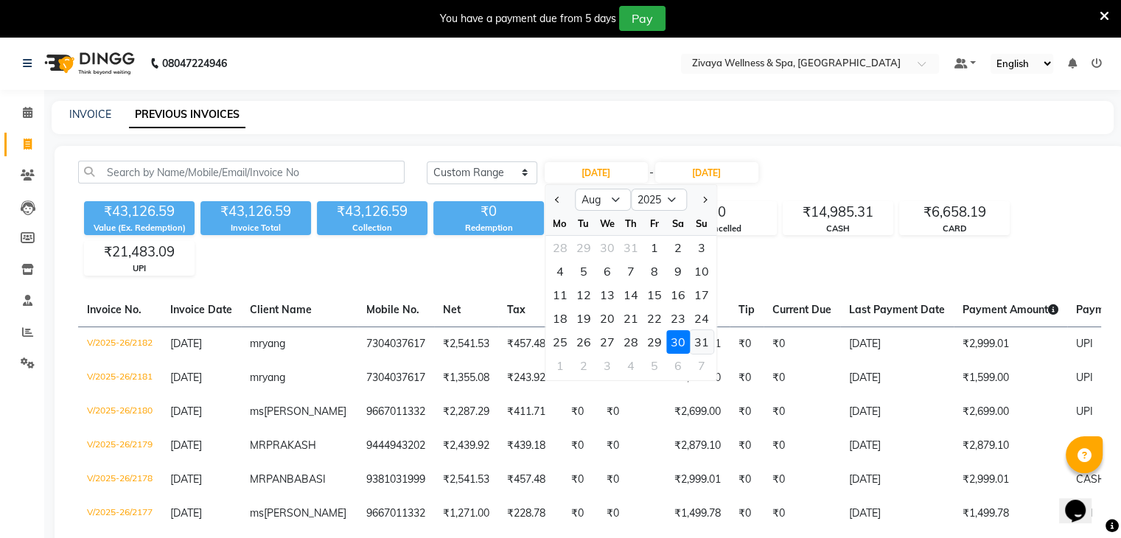
click at [697, 343] on div "31" at bounding box center [702, 342] width 24 height 24
type input "[DATE]"
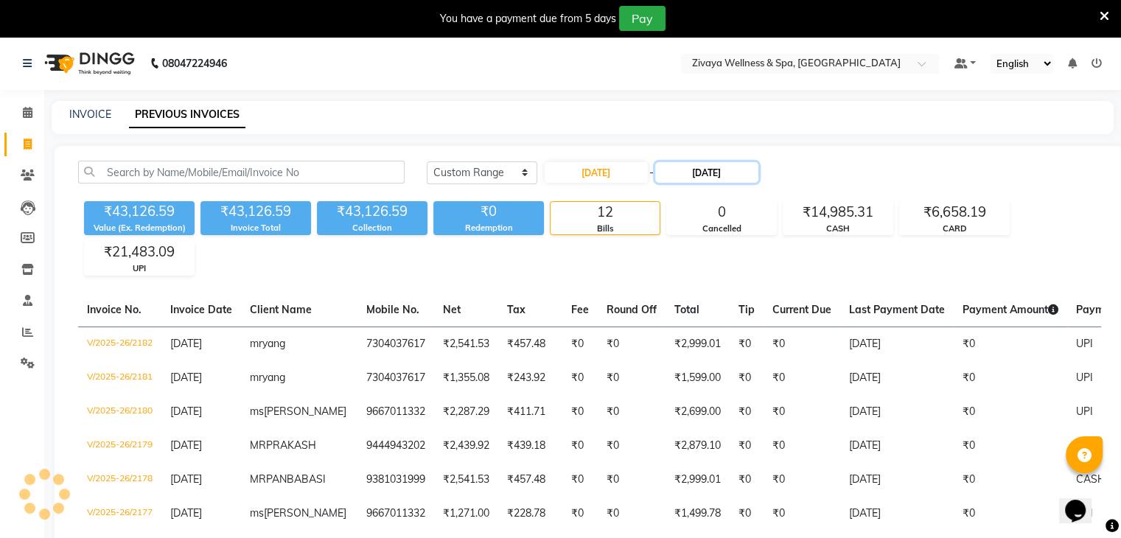
click at [728, 177] on input "[DATE]" at bounding box center [706, 172] width 103 height 21
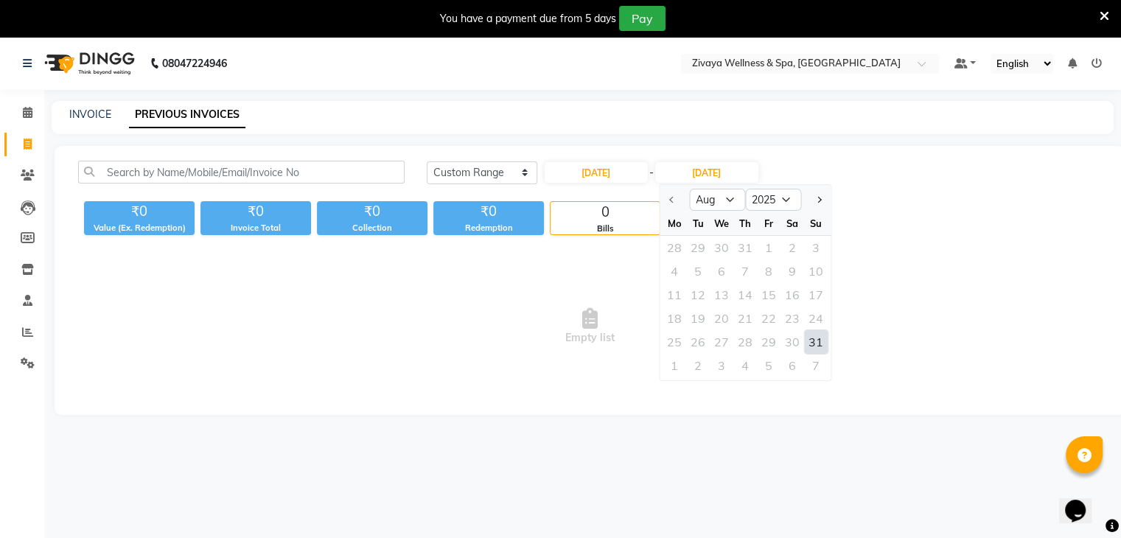
click at [812, 346] on div "31" at bounding box center [816, 342] width 24 height 24
type input "[DATE]"
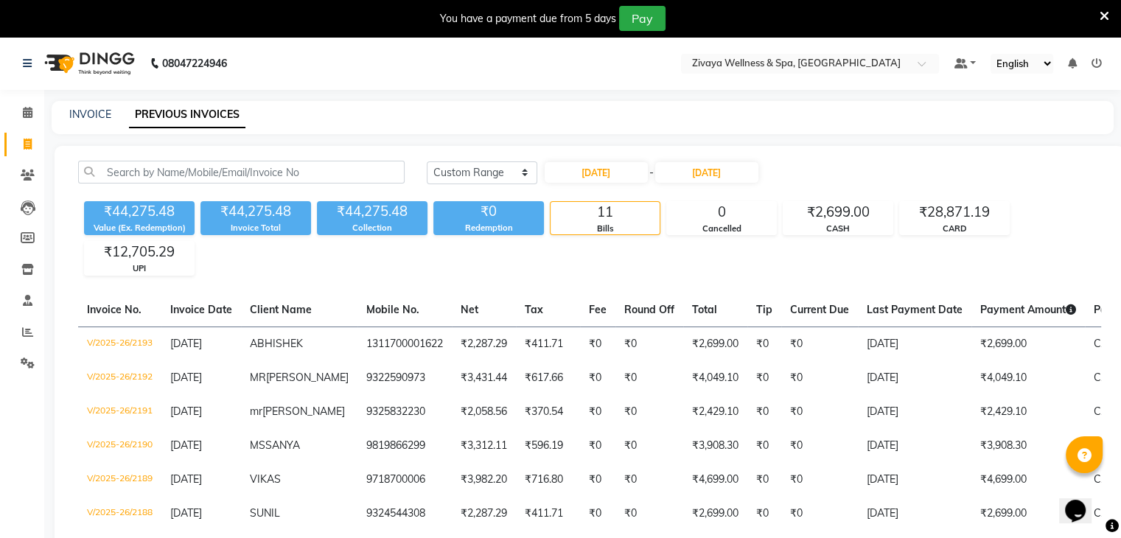
click at [805, 73] on div "Select Location × Zivaya Wellness & Spa, Ahmedabad Airport" at bounding box center [810, 64] width 258 height 20
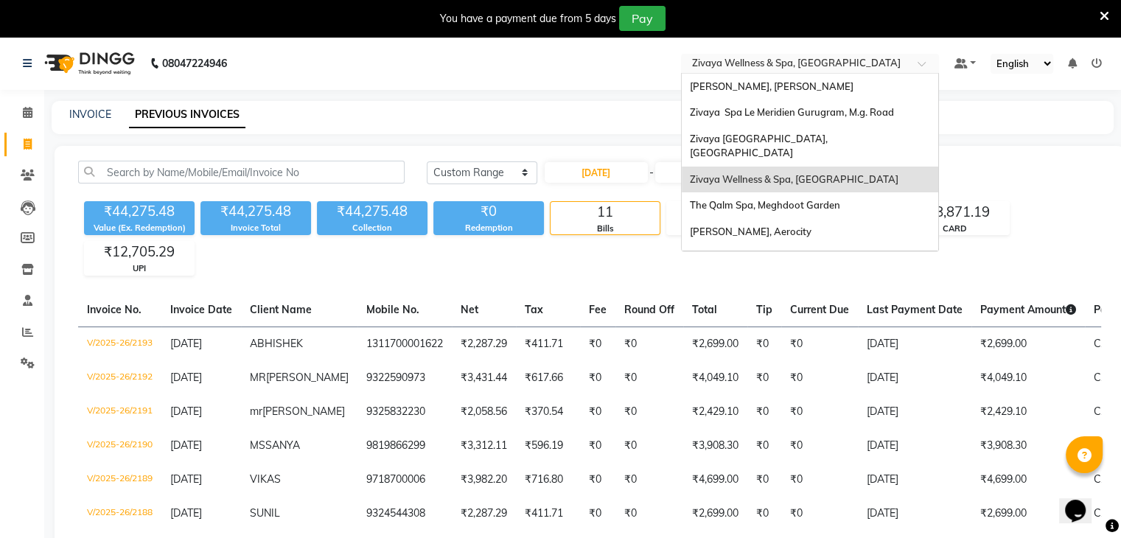
click at [805, 68] on input "text" at bounding box center [795, 64] width 214 height 15
click at [817, 114] on span "Zivaya Spa Le Meridien Gurugram, M.g. Road" at bounding box center [791, 112] width 204 height 12
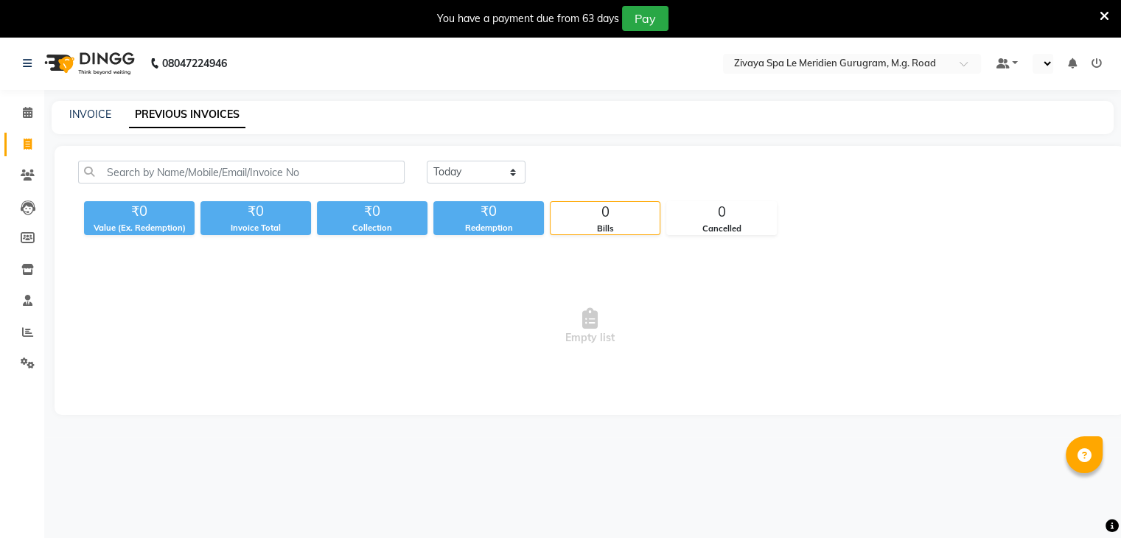
select select "en"
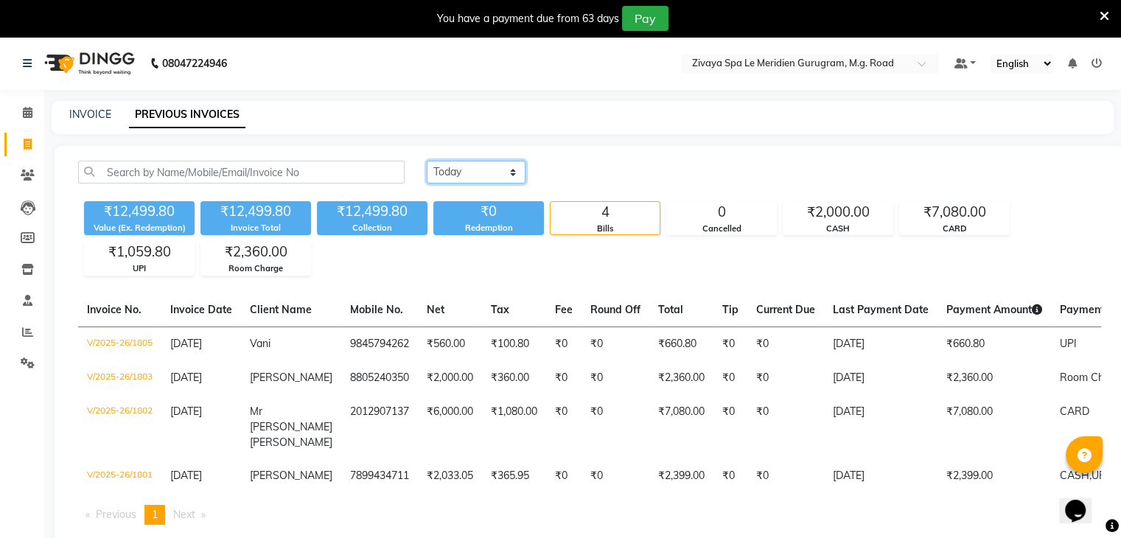
click at [450, 175] on select "Today Yesterday Custom Range" at bounding box center [476, 172] width 99 height 23
select select "range"
click at [427, 161] on select "Today Yesterday Custom Range" at bounding box center [476, 172] width 99 height 23
click at [599, 177] on input "04-09-2025" at bounding box center [596, 172] width 103 height 21
select select "9"
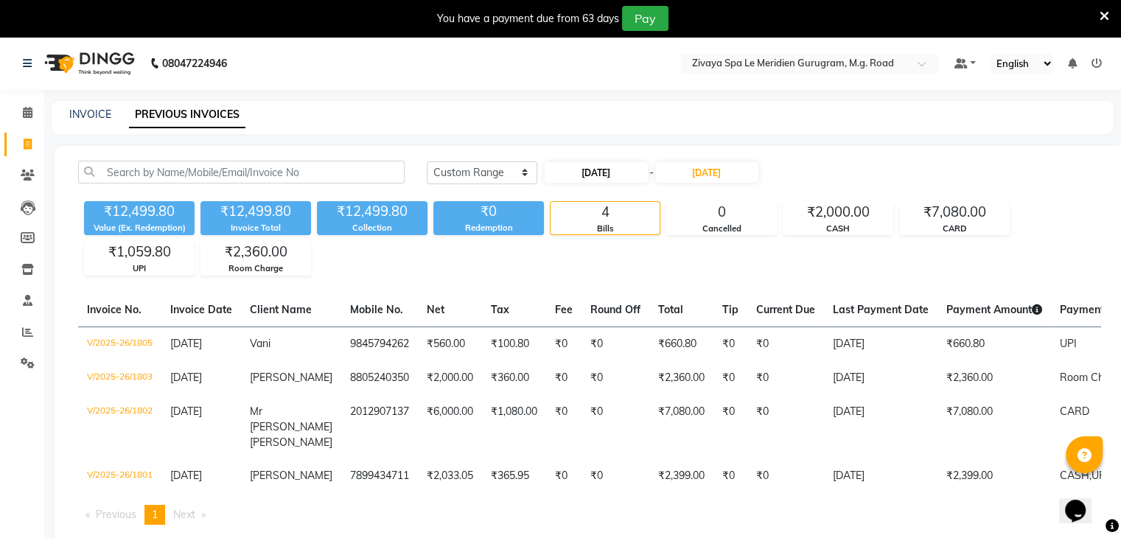
select select "2025"
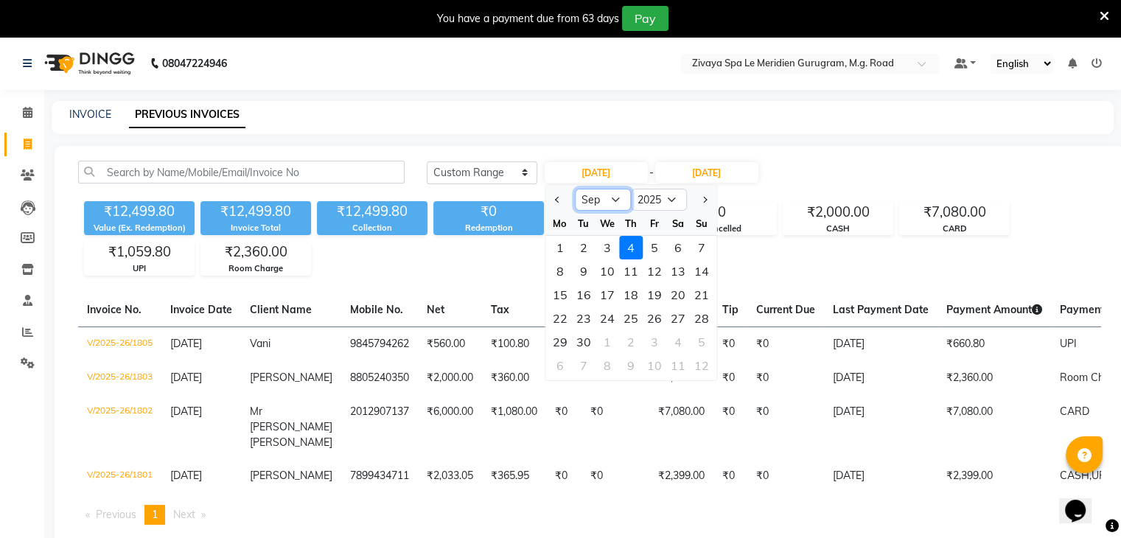
drag, startPoint x: 611, startPoint y: 203, endPoint x: 607, endPoint y: 209, distance: 7.6
click at [611, 203] on select "Jan Feb Mar Apr May Jun Jul Aug Sep Oct Nov Dec" at bounding box center [603, 200] width 56 height 22
select select "8"
click at [575, 189] on select "Jan Feb Mar Apr May Jun Jul Aug Sep Oct Nov Dec" at bounding box center [603, 200] width 56 height 22
click at [672, 346] on div "30" at bounding box center [678, 342] width 24 height 24
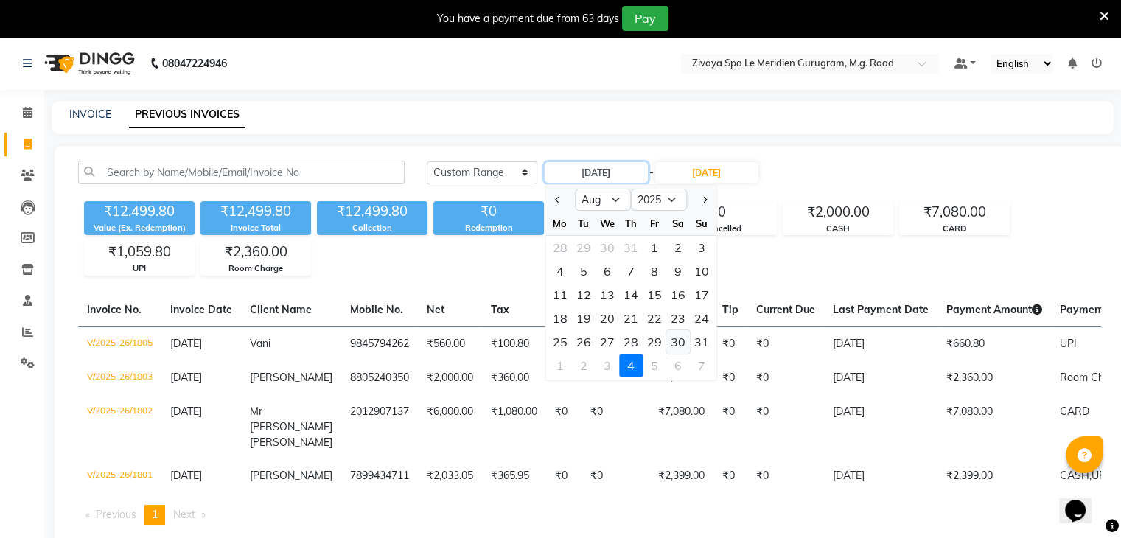
type input "[DATE]"
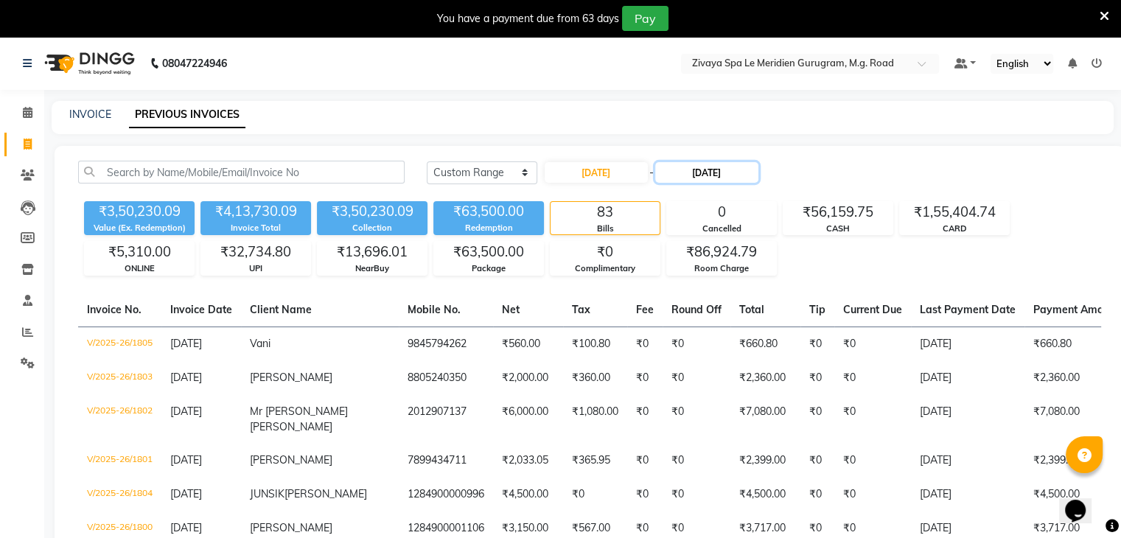
click at [736, 172] on input "04-09-2025" at bounding box center [706, 172] width 103 height 21
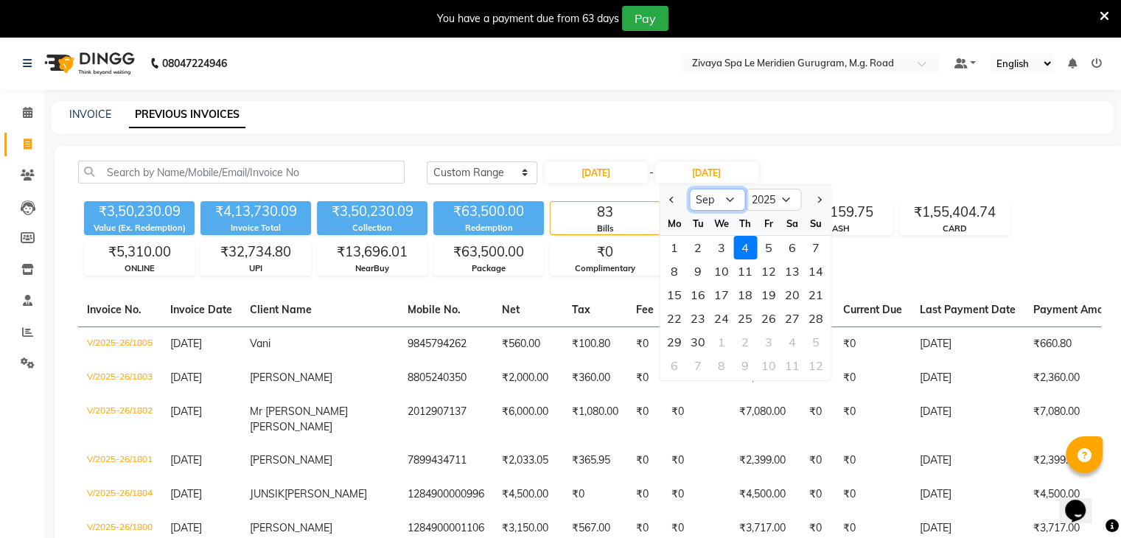
click at [719, 210] on select "Aug Sep Oct Nov Dec" at bounding box center [717, 200] width 56 height 22
select select "8"
click at [689, 189] on select "Aug Sep Oct Nov Dec" at bounding box center [717, 200] width 56 height 22
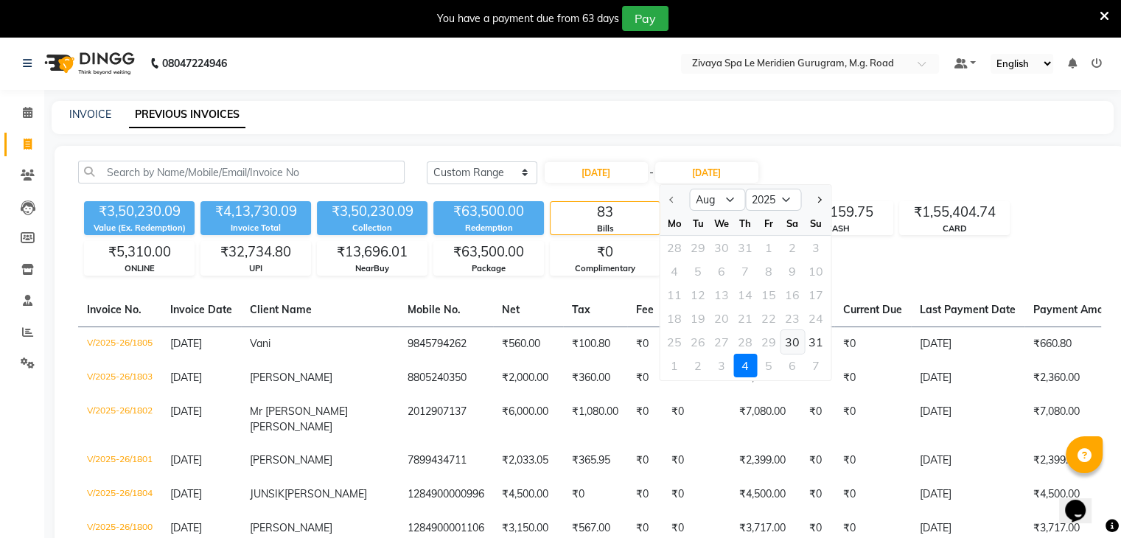
click at [796, 346] on div "30" at bounding box center [793, 342] width 24 height 24
type input "[DATE]"
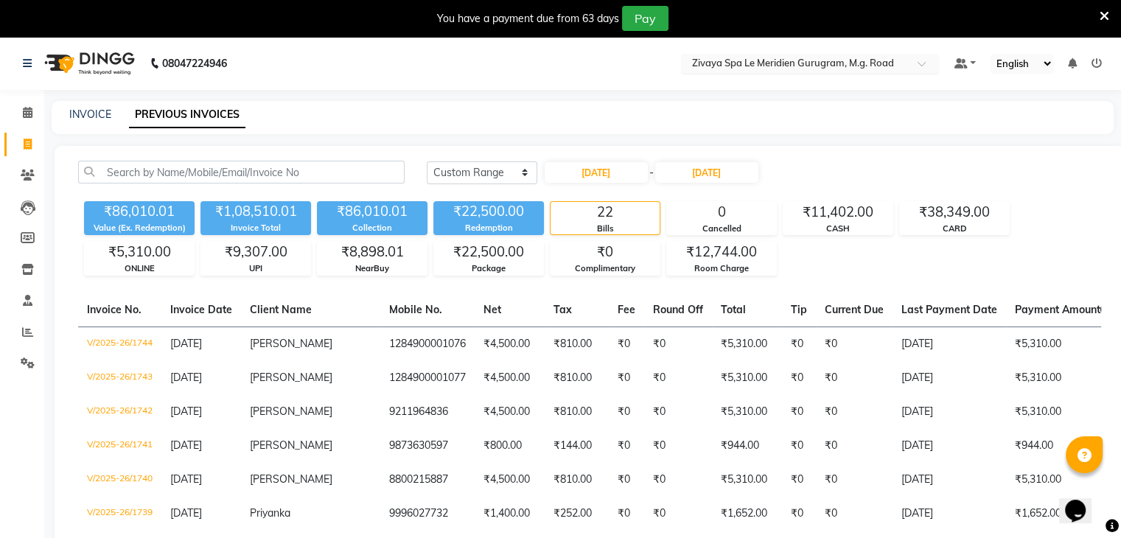
click at [899, 60] on input "text" at bounding box center [795, 64] width 214 height 15
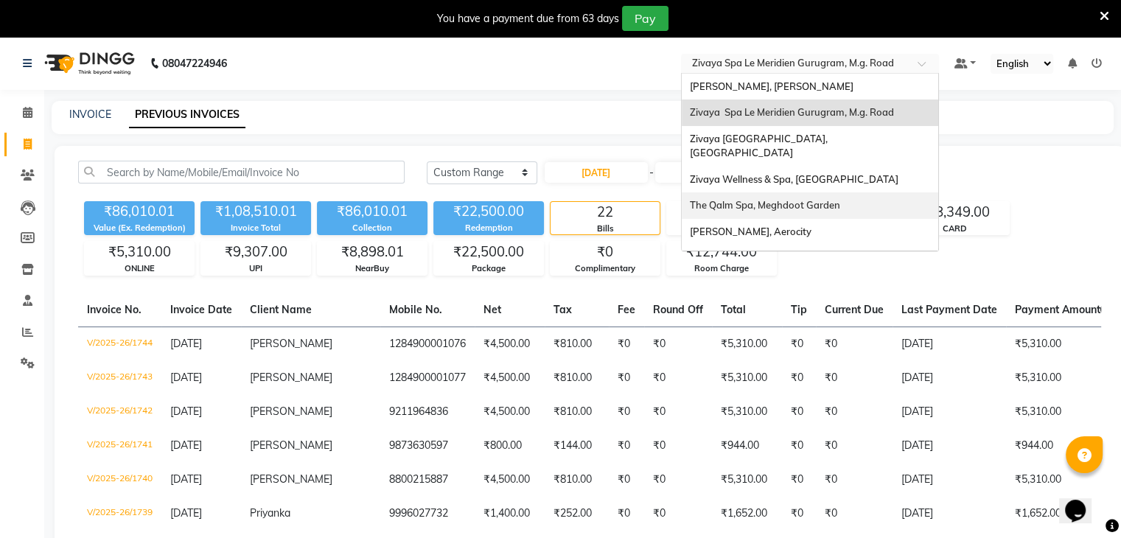
click at [810, 199] on span "The Qalm Spa, Meghdoot Garden" at bounding box center [764, 205] width 150 height 12
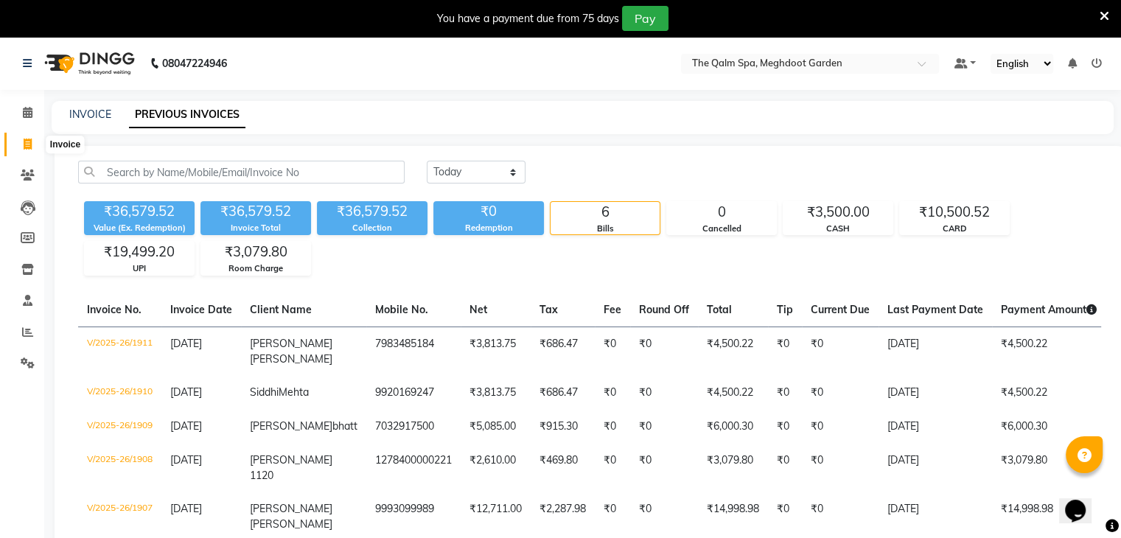
click at [22, 144] on span at bounding box center [28, 144] width 26 height 17
select select "6401"
select select "service"
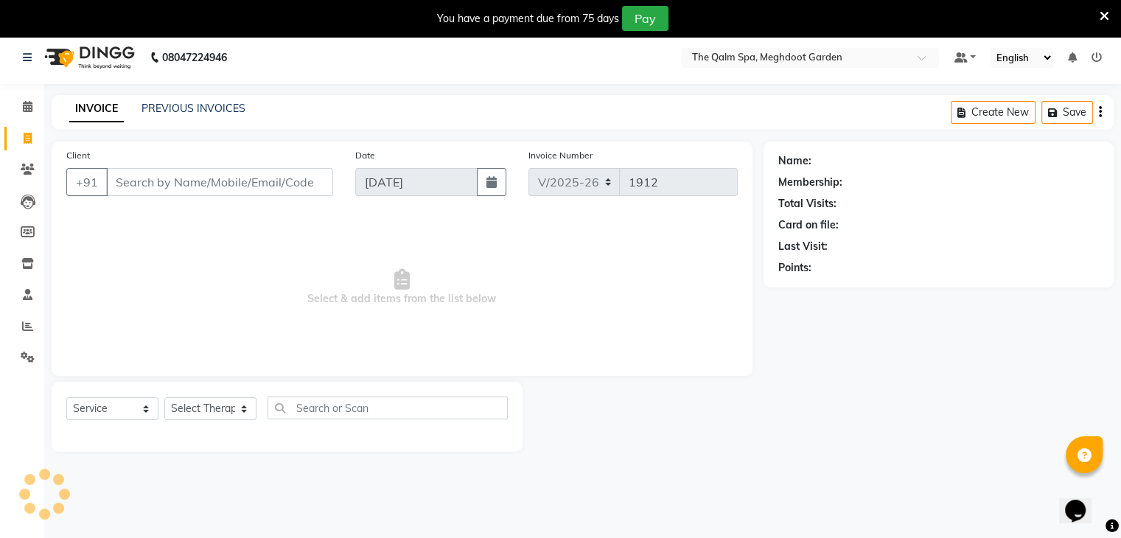
scroll to position [37, 0]
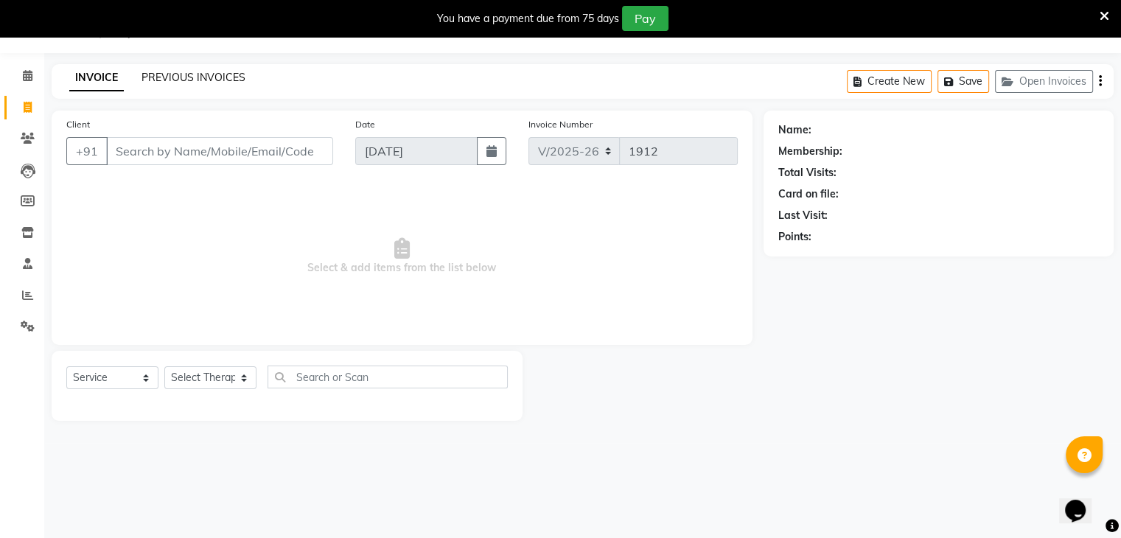
click at [223, 77] on link "PREVIOUS INVOICES" at bounding box center [194, 77] width 104 height 13
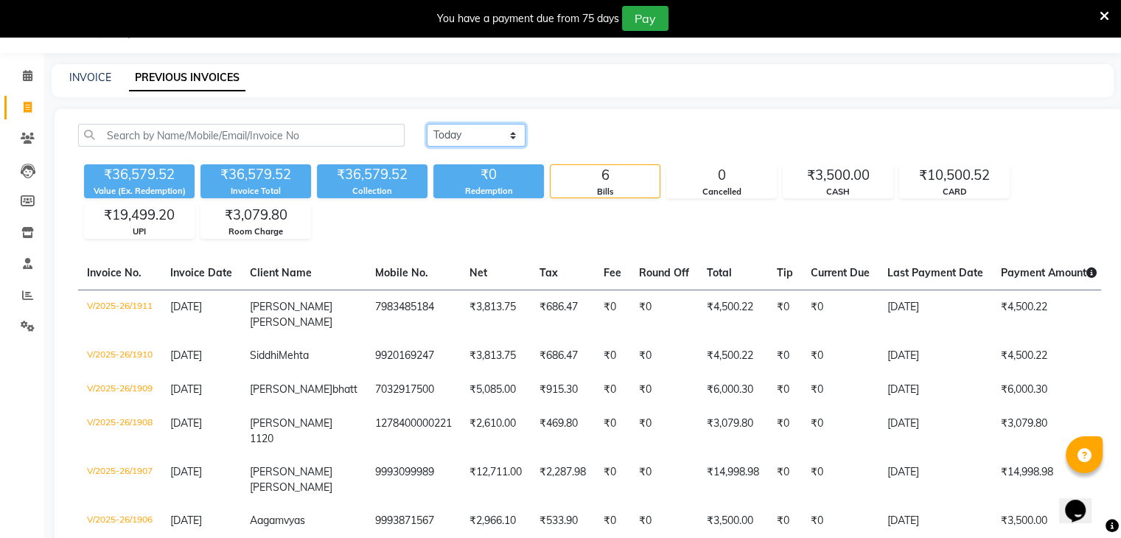
click at [486, 131] on select "[DATE] [DATE] Custom Range" at bounding box center [476, 135] width 99 height 23
select select "range"
click at [427, 124] on select "[DATE] [DATE] Custom Range" at bounding box center [476, 135] width 99 height 23
click at [618, 129] on input "[DATE]" at bounding box center [596, 135] width 103 height 21
select select "9"
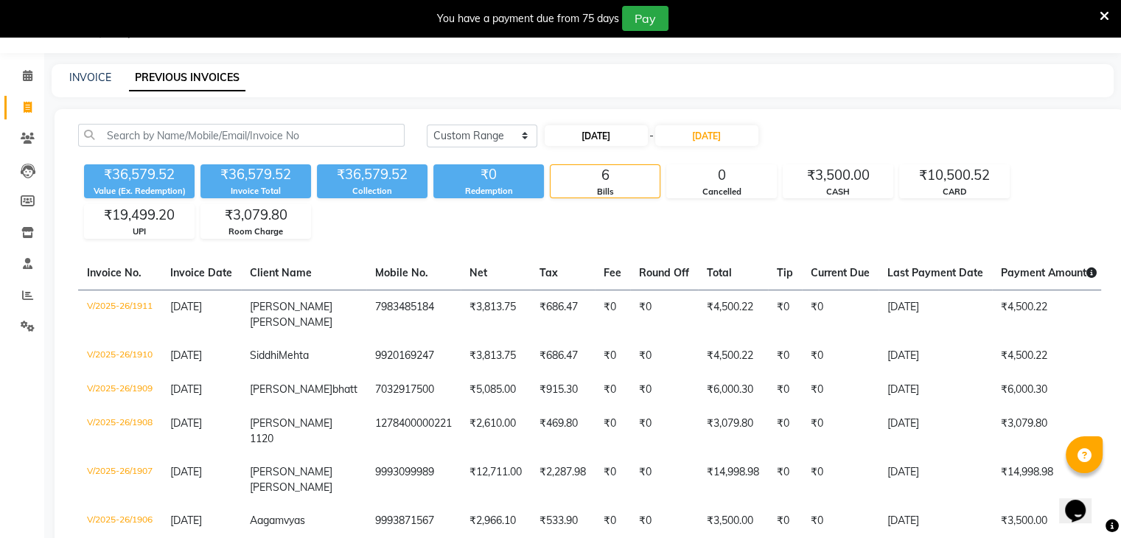
select select "2025"
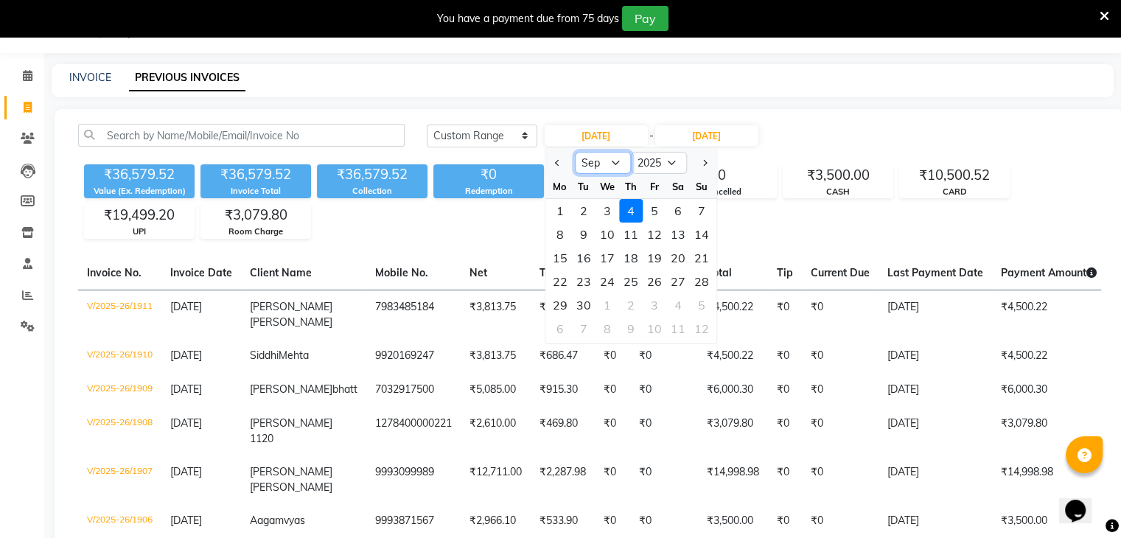
click at [606, 165] on select "Jan Feb Mar Apr May Jun [DATE] Aug Sep Oct Nov Dec" at bounding box center [603, 163] width 56 height 22
select select "8"
click at [575, 152] on select "Jan Feb Mar Apr May Jun [DATE] Aug Sep Oct Nov Dec" at bounding box center [603, 163] width 56 height 22
click at [676, 304] on div "30" at bounding box center [678, 305] width 24 height 24
type input "[DATE]"
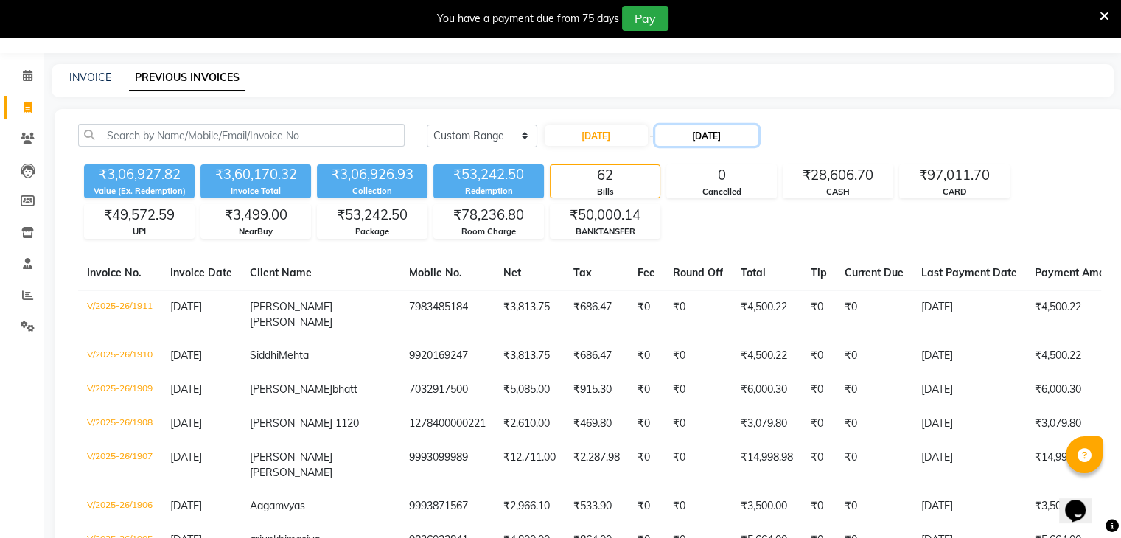
click at [727, 137] on input "04-09-2025" at bounding box center [706, 135] width 103 height 21
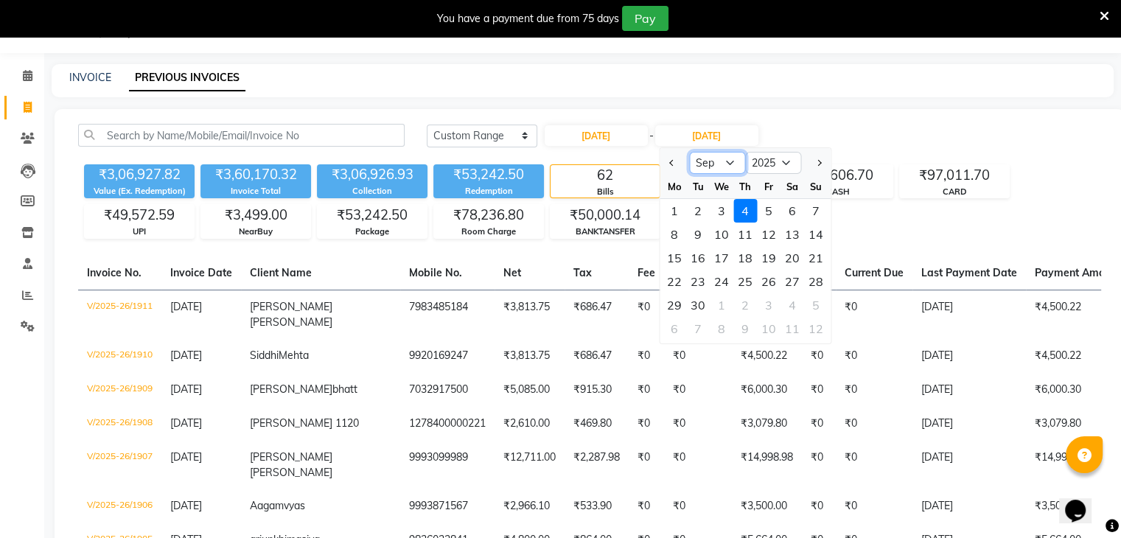
click at [724, 159] on select "Aug Sep Oct Nov Dec" at bounding box center [717, 163] width 56 height 22
select select "8"
click at [689, 152] on select "Aug Sep Oct Nov Dec" at bounding box center [717, 163] width 56 height 22
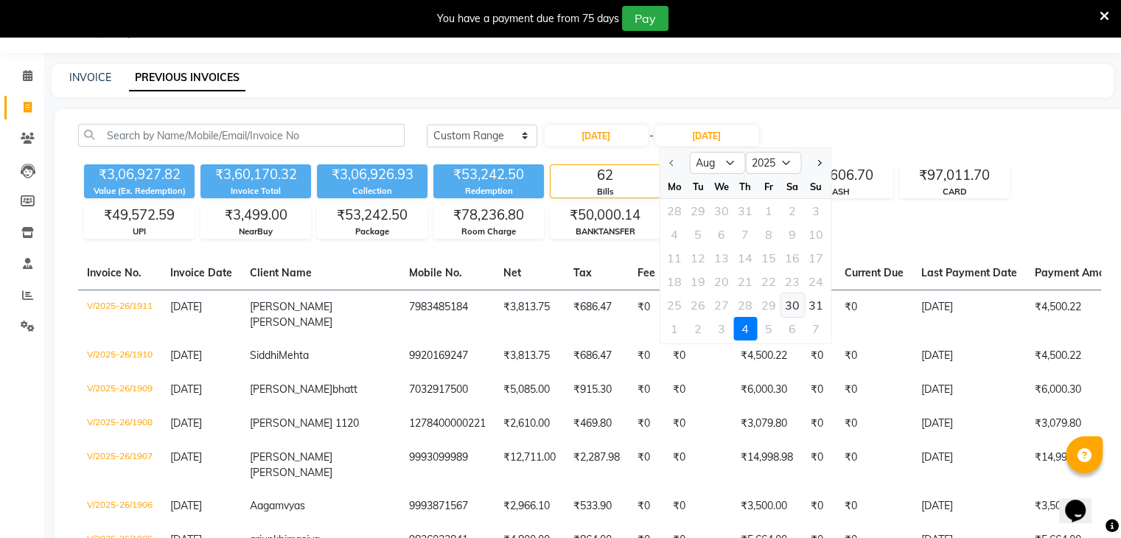
click at [790, 306] on div "30" at bounding box center [793, 305] width 24 height 24
type input "[DATE]"
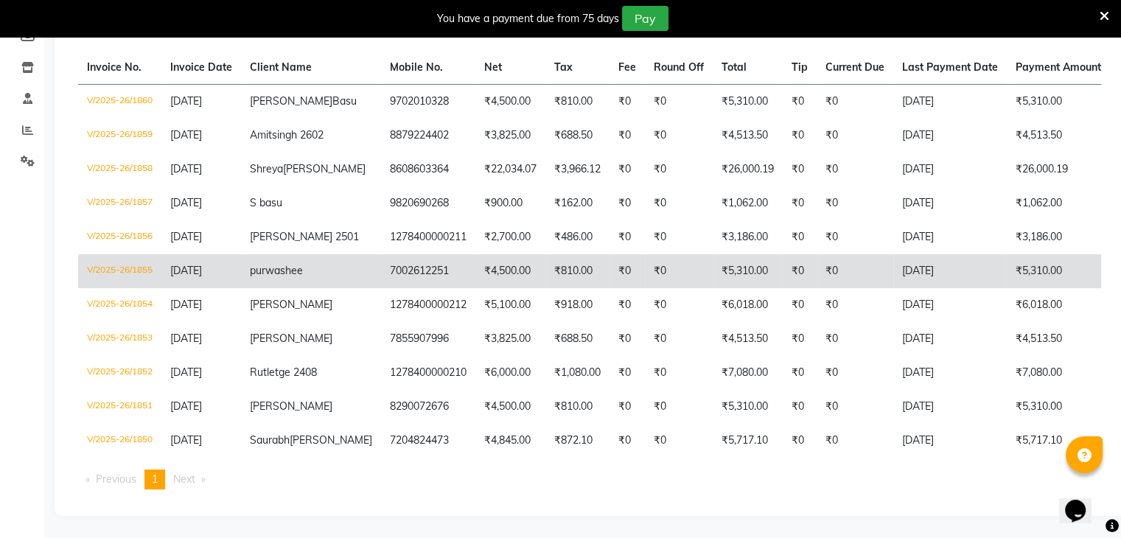
scroll to position [302, 0]
click at [381, 254] on td "7002612251" at bounding box center [428, 271] width 94 height 34
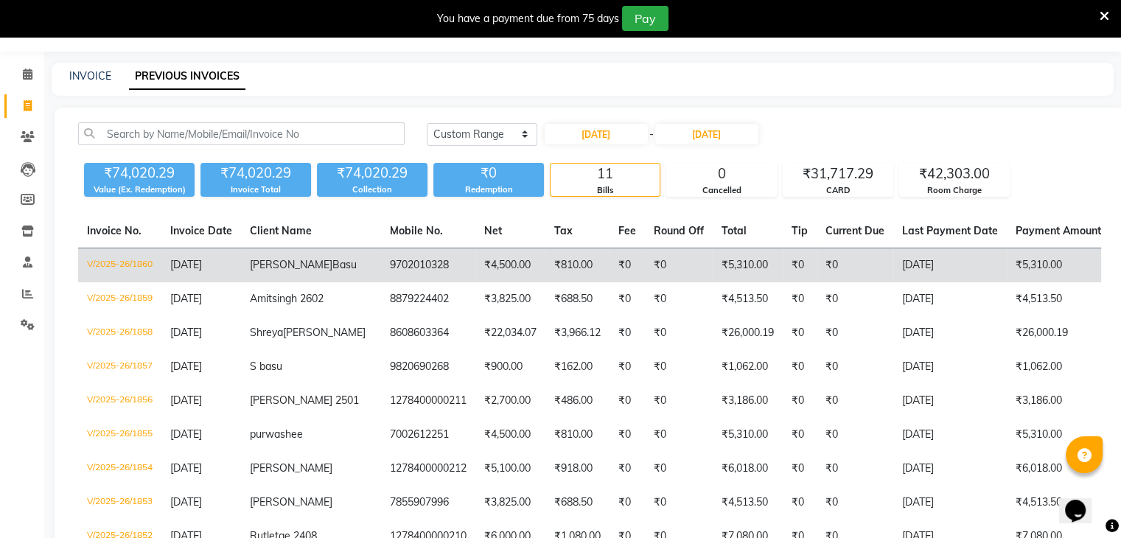
scroll to position [0, 0]
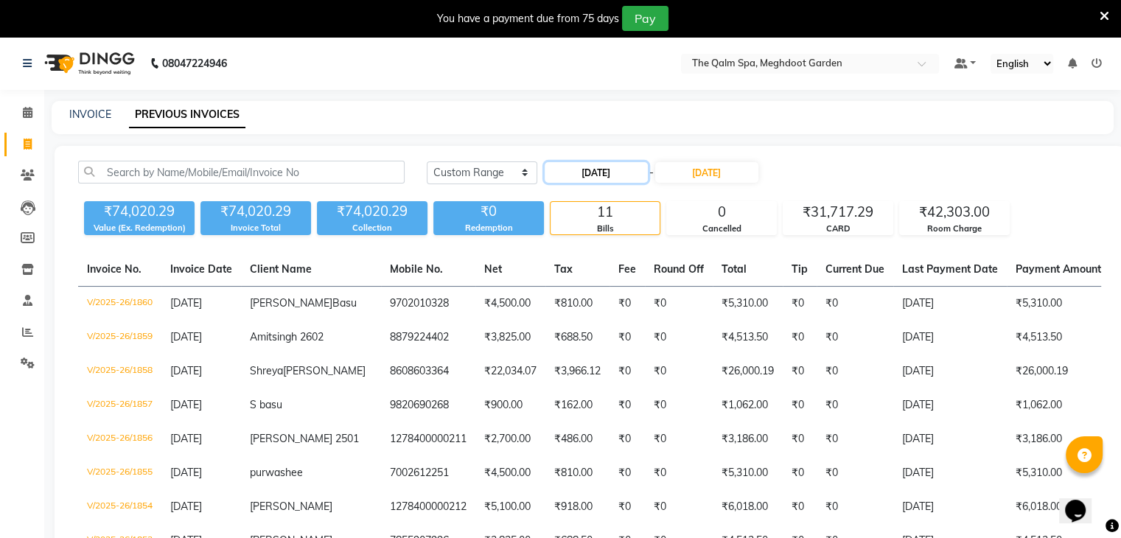
click at [618, 175] on input "[DATE]" at bounding box center [596, 172] width 103 height 21
select select "8"
select select "2025"
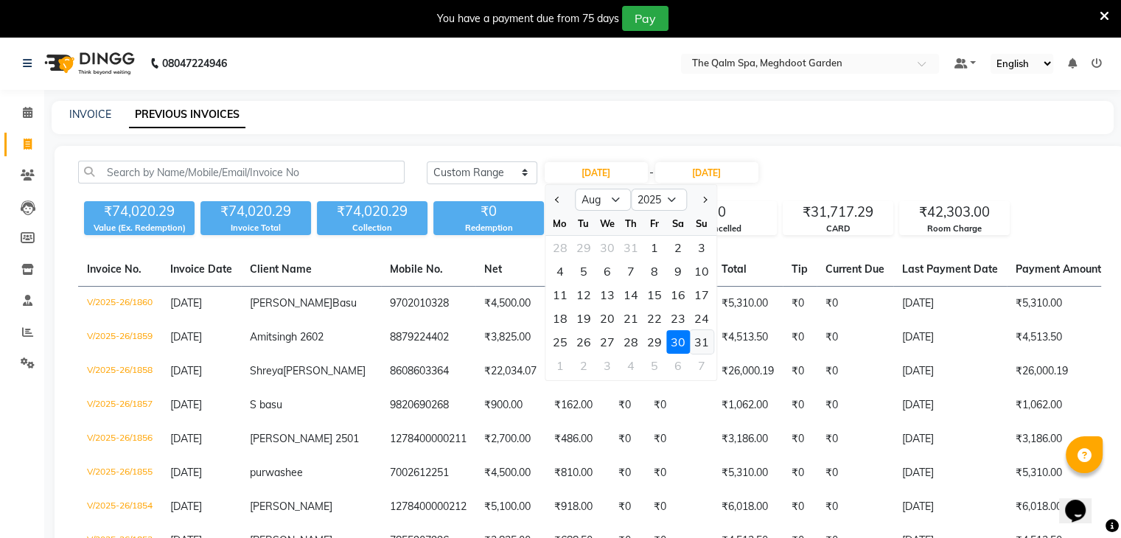
click at [708, 342] on div "31" at bounding box center [702, 342] width 24 height 24
type input "31-08-2025"
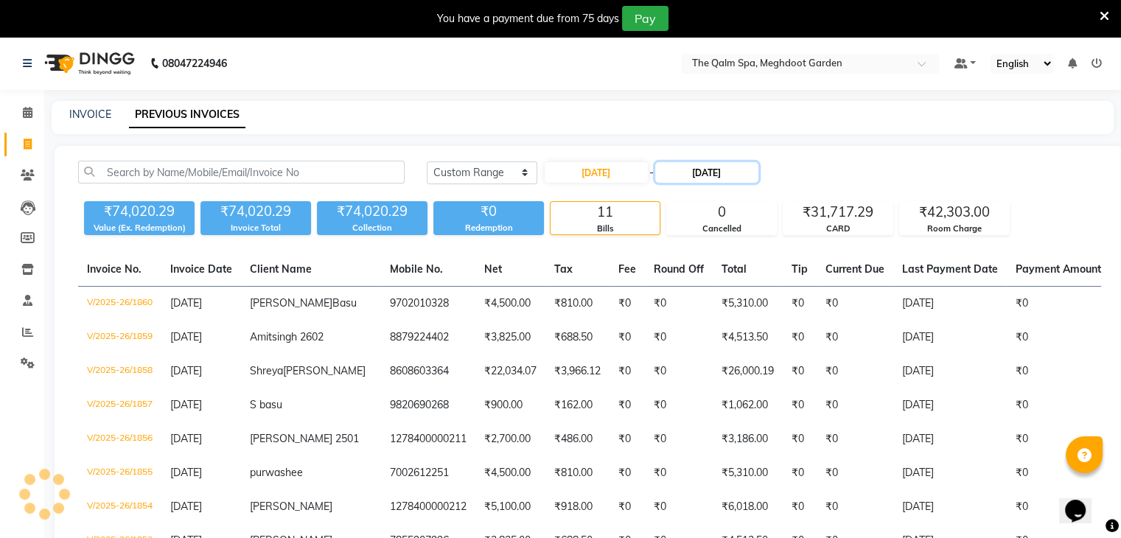
click at [729, 175] on input "[DATE]" at bounding box center [706, 172] width 103 height 21
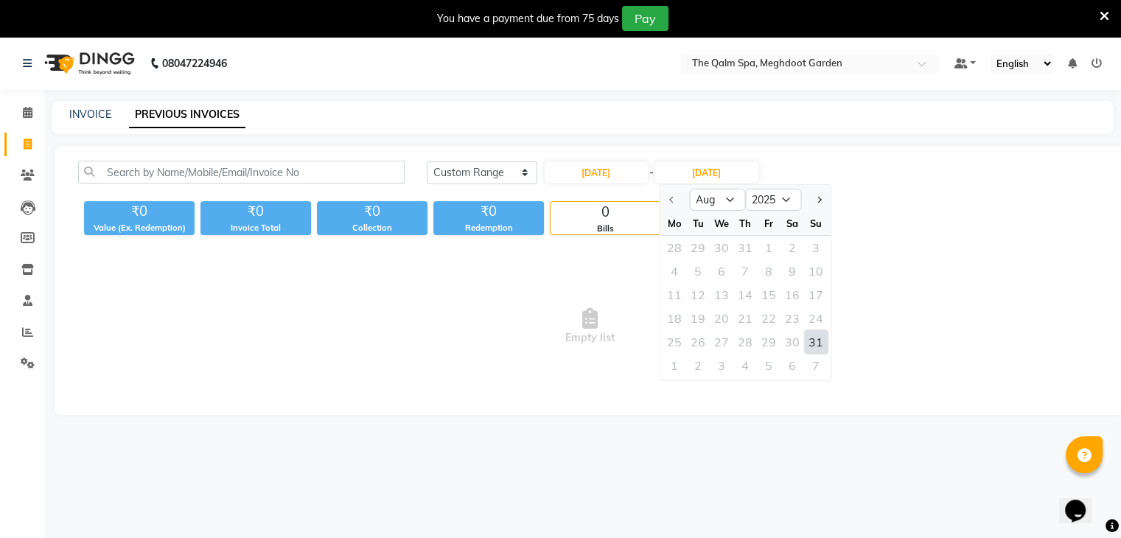
click at [821, 343] on div "31" at bounding box center [816, 342] width 24 height 24
type input "31-08-2025"
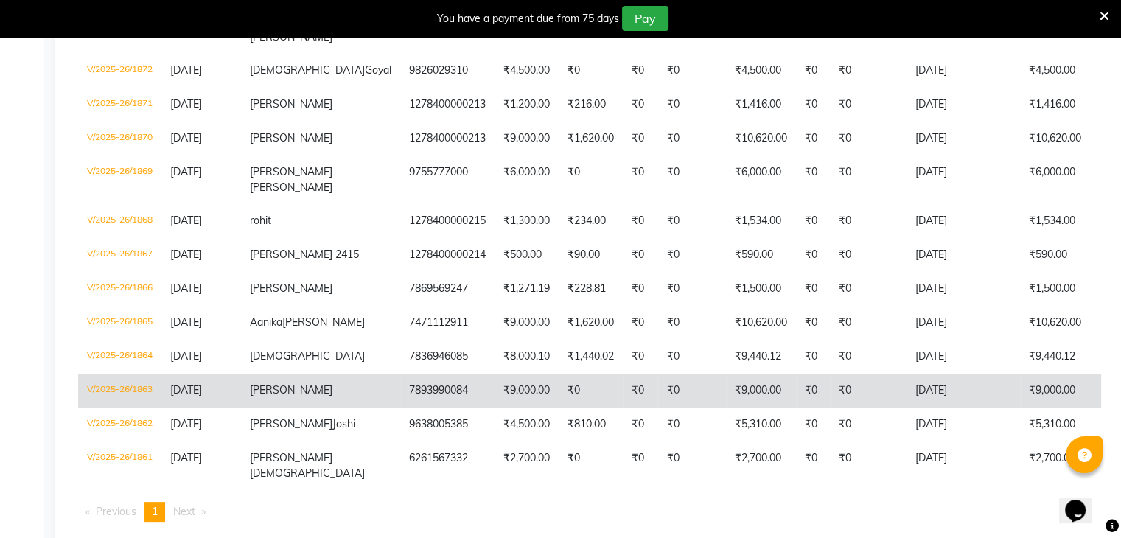
scroll to position [464, 0]
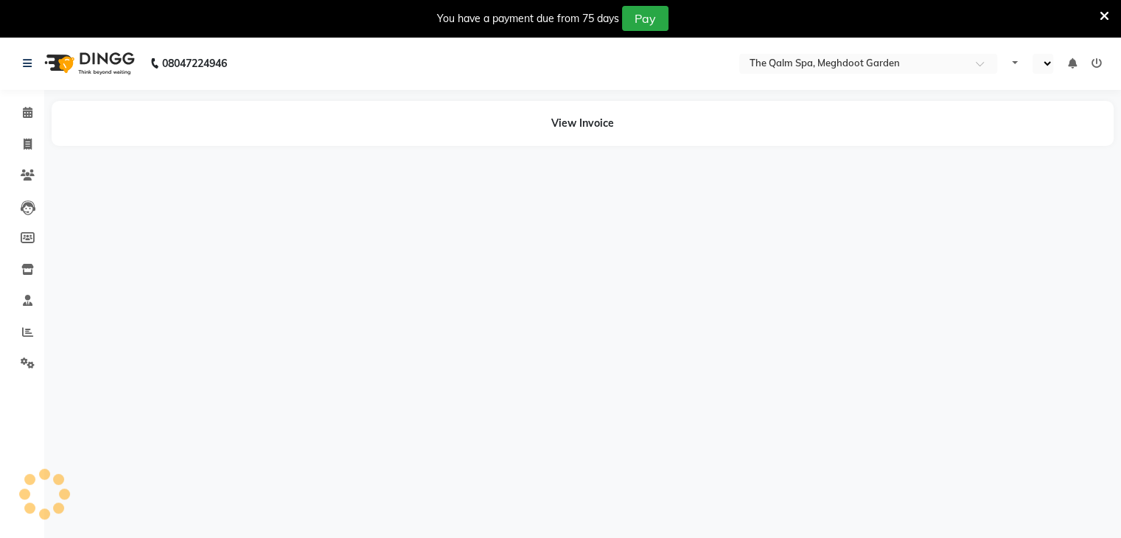
select select "en"
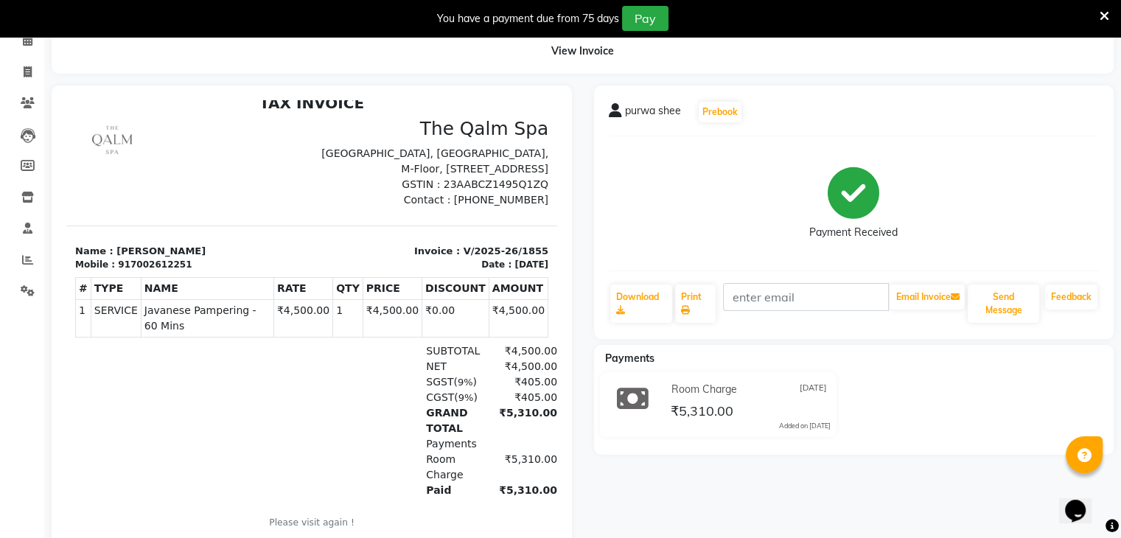
scroll to position [140, 0]
